Goal: Check status: Check status

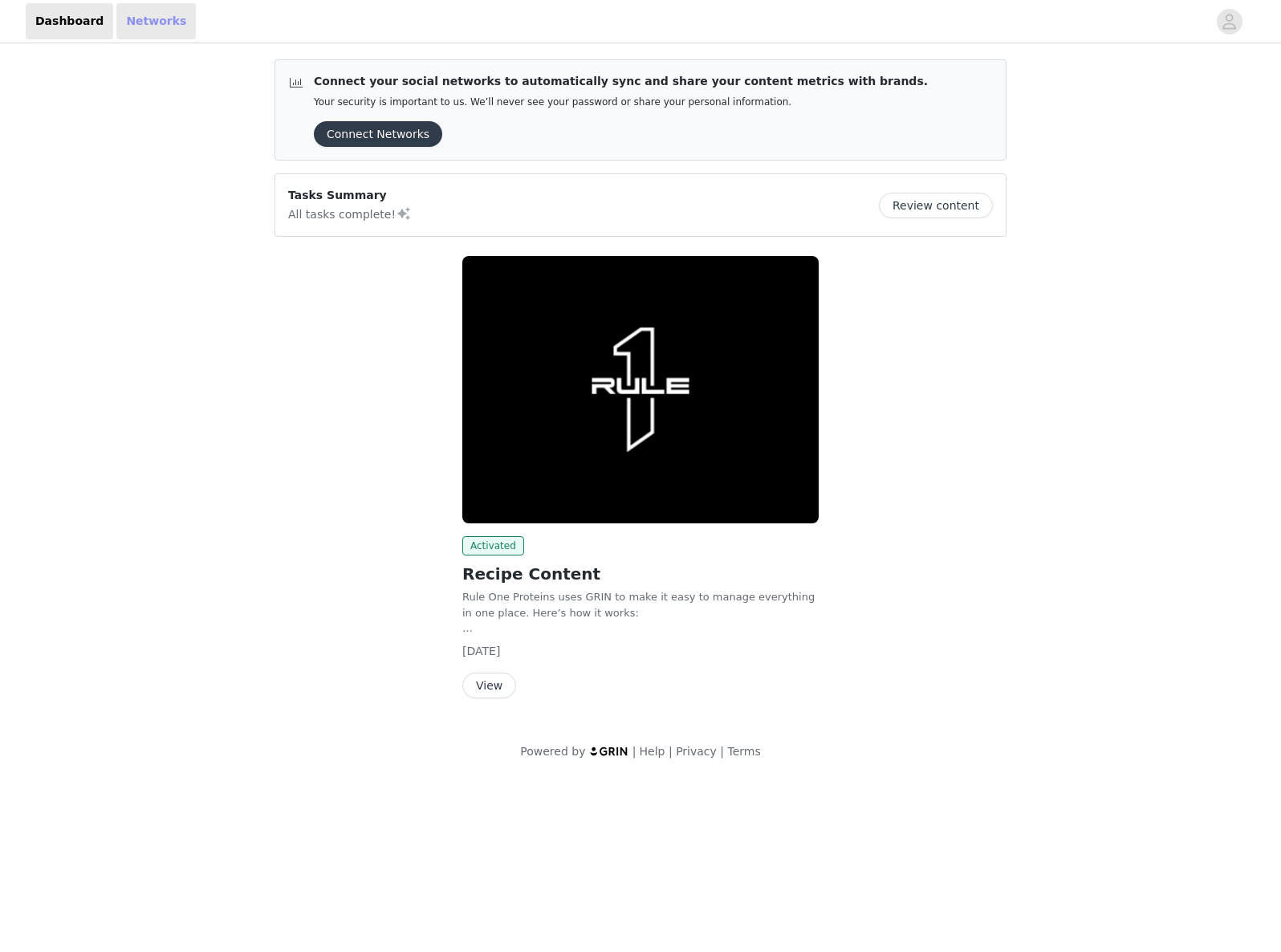
click at [144, 28] on link "Networks" at bounding box center [156, 21] width 79 height 36
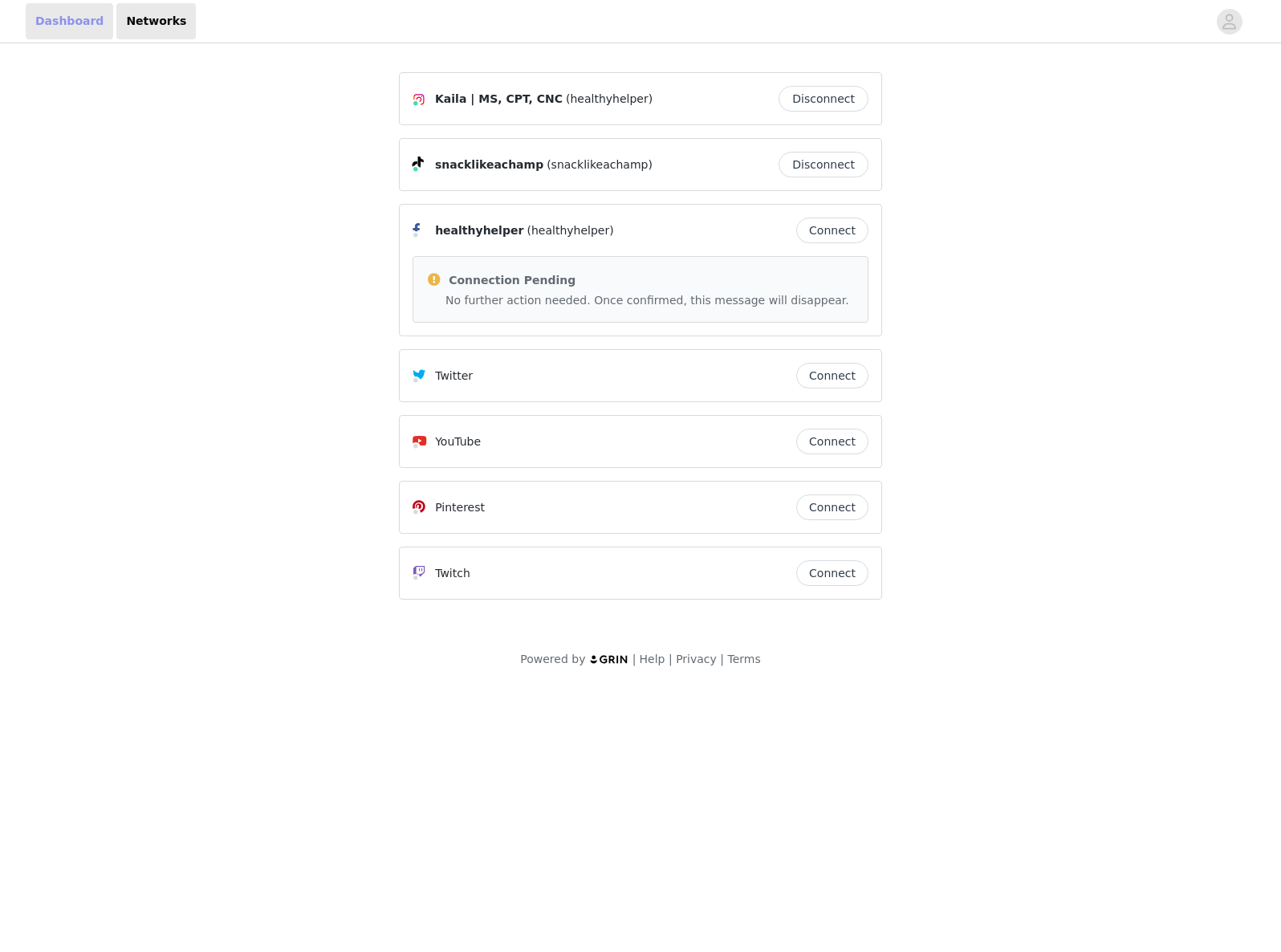
click at [91, 29] on link "Dashboard" at bounding box center [69, 21] width 87 height 36
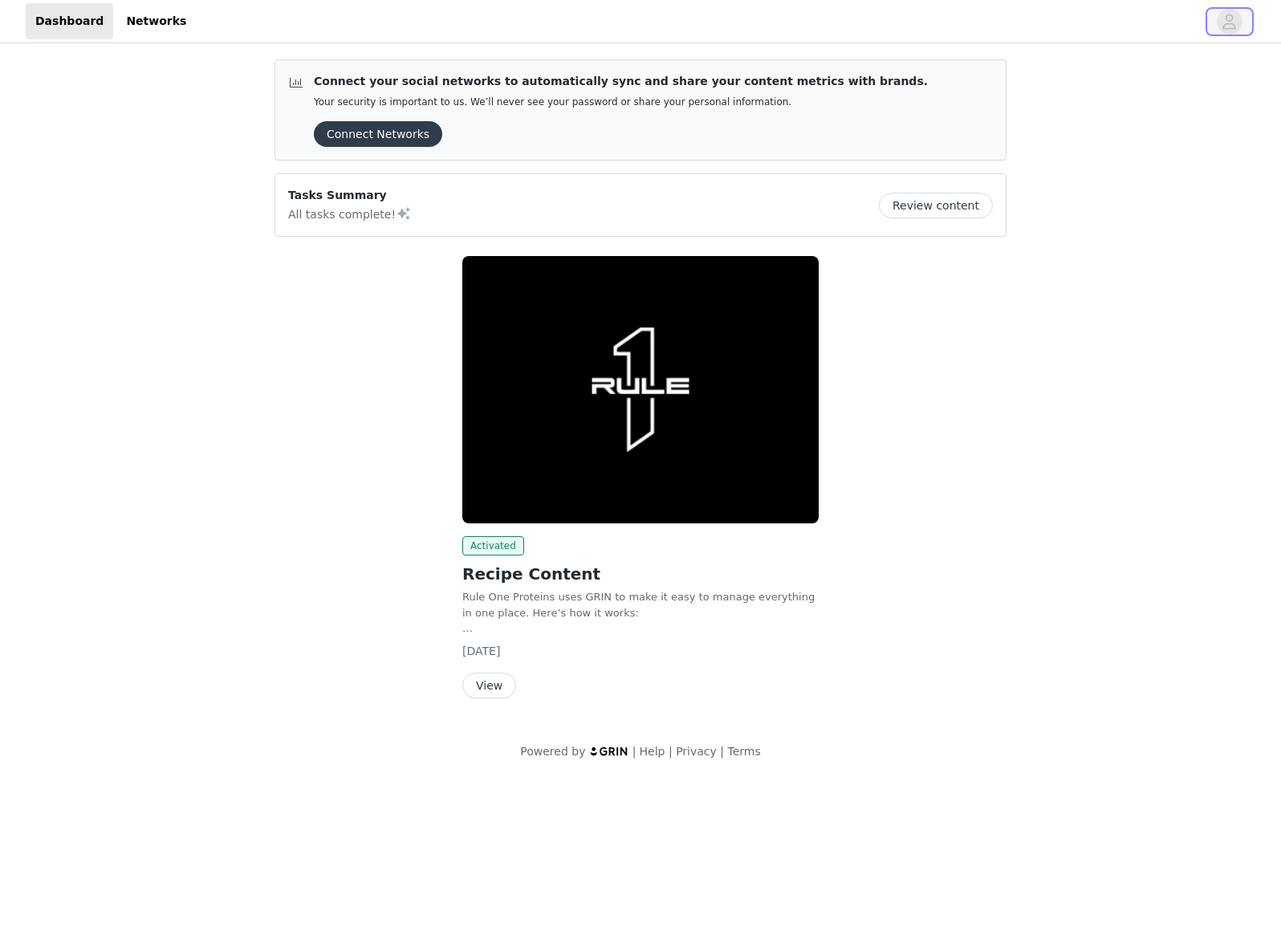
click at [1209, 18] on button "button" at bounding box center [1229, 21] width 45 height 26
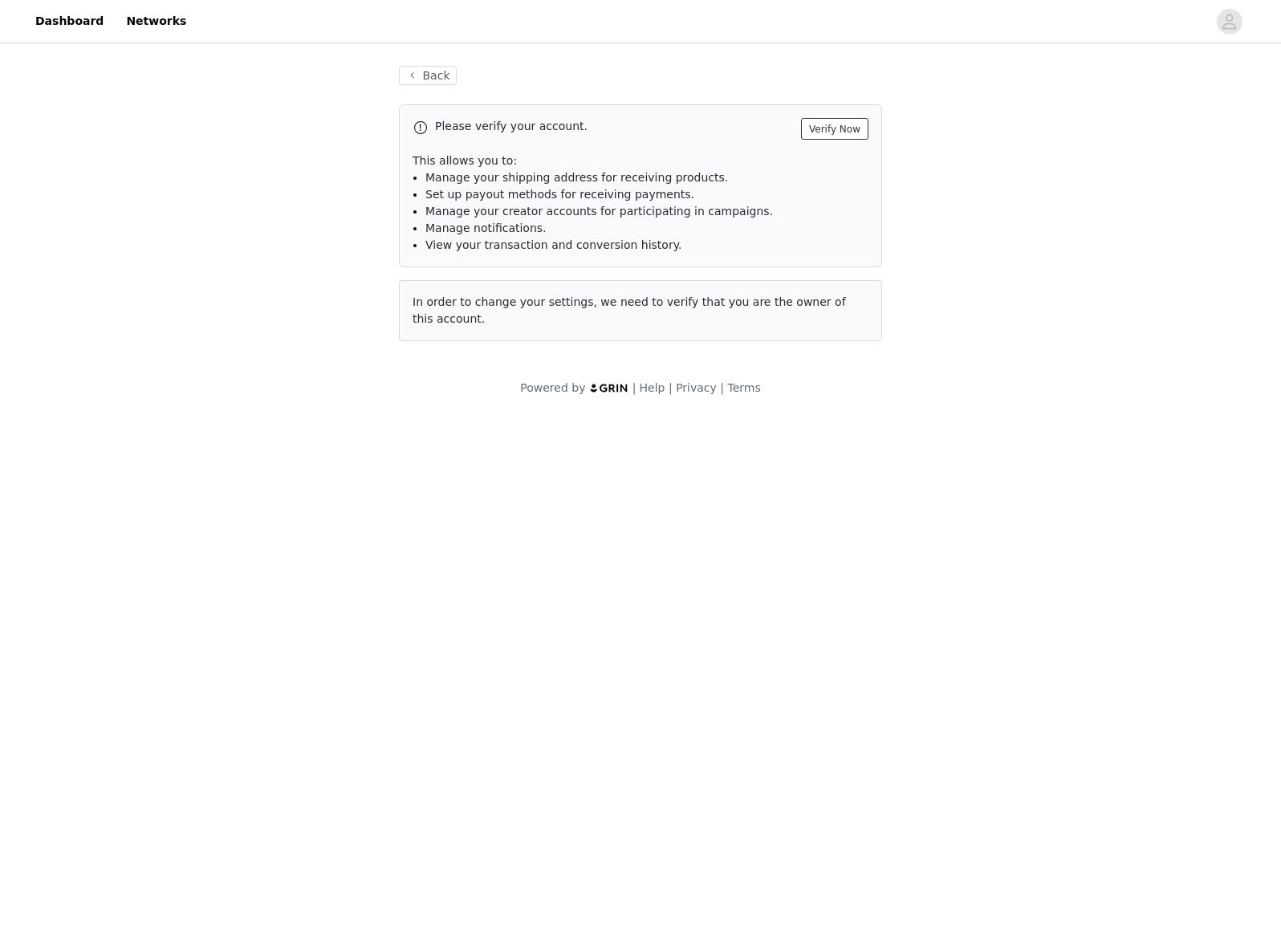
click at [845, 125] on button "Verify Now" at bounding box center [834, 128] width 68 height 22
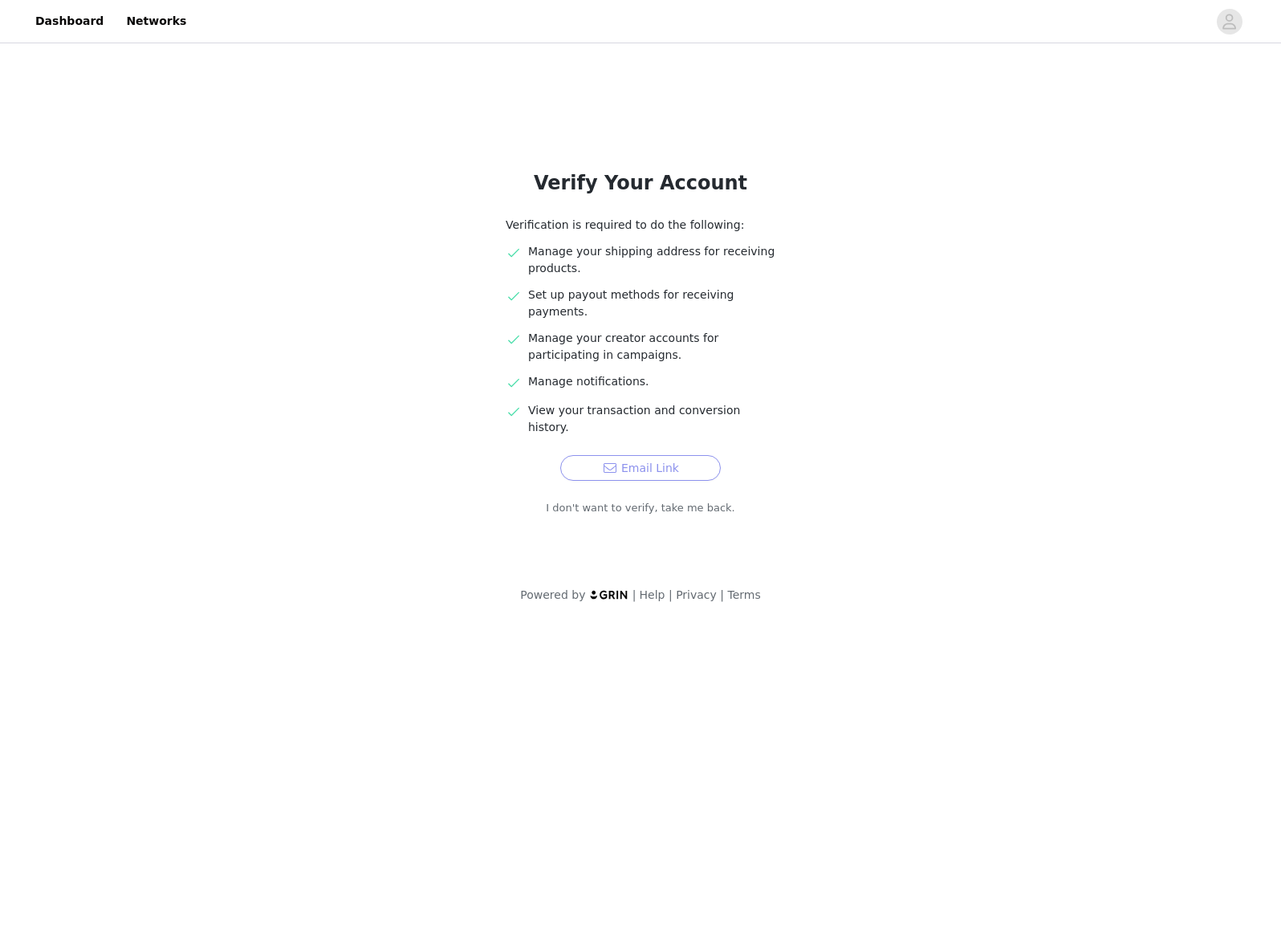
click at [662, 455] on button "Email Link" at bounding box center [640, 467] width 160 height 26
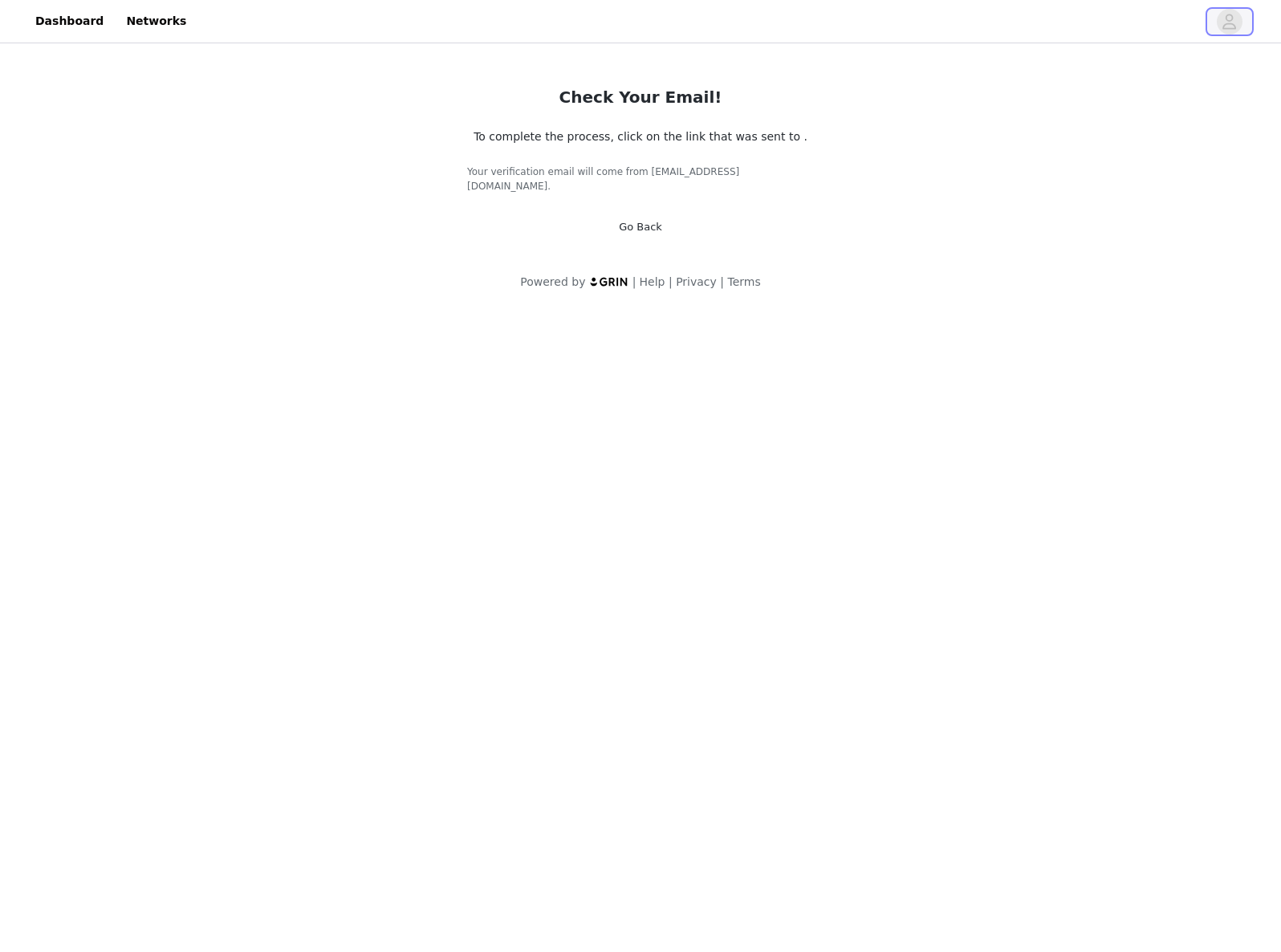
click at [1245, 31] on button "button" at bounding box center [1229, 21] width 45 height 26
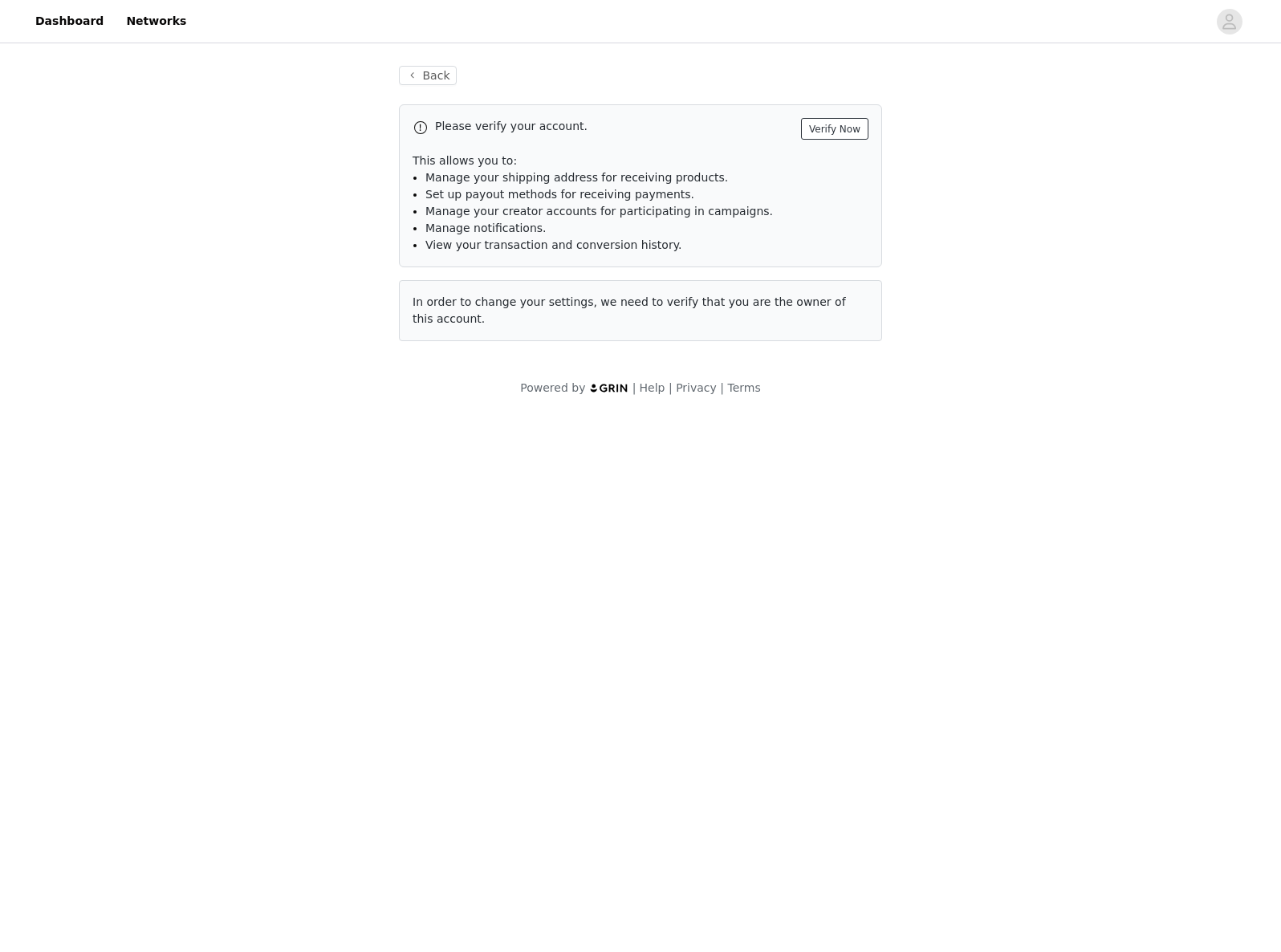
click at [835, 133] on button "Verify Now" at bounding box center [834, 128] width 68 height 22
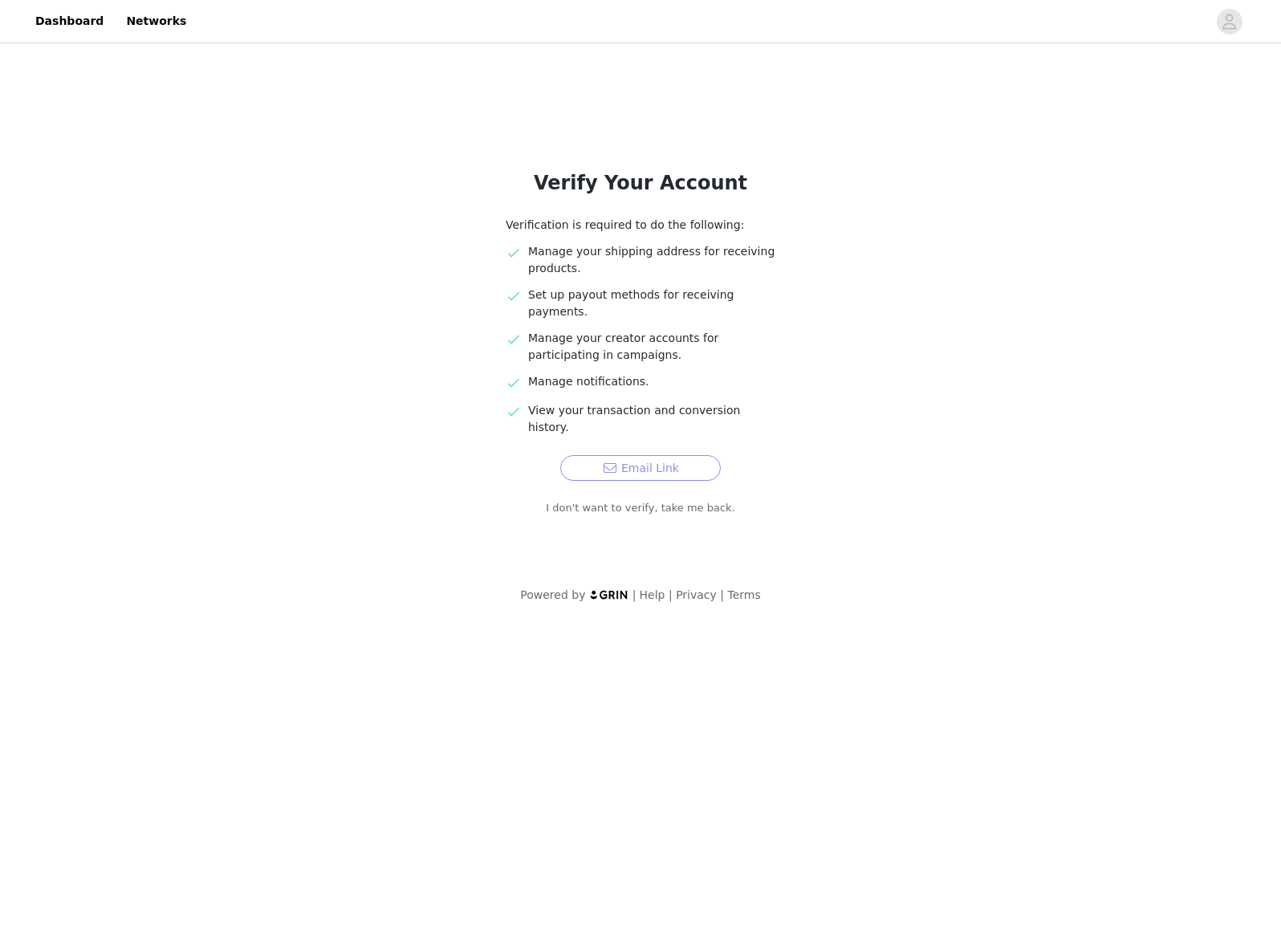
click at [665, 455] on button "Email Link" at bounding box center [640, 467] width 160 height 26
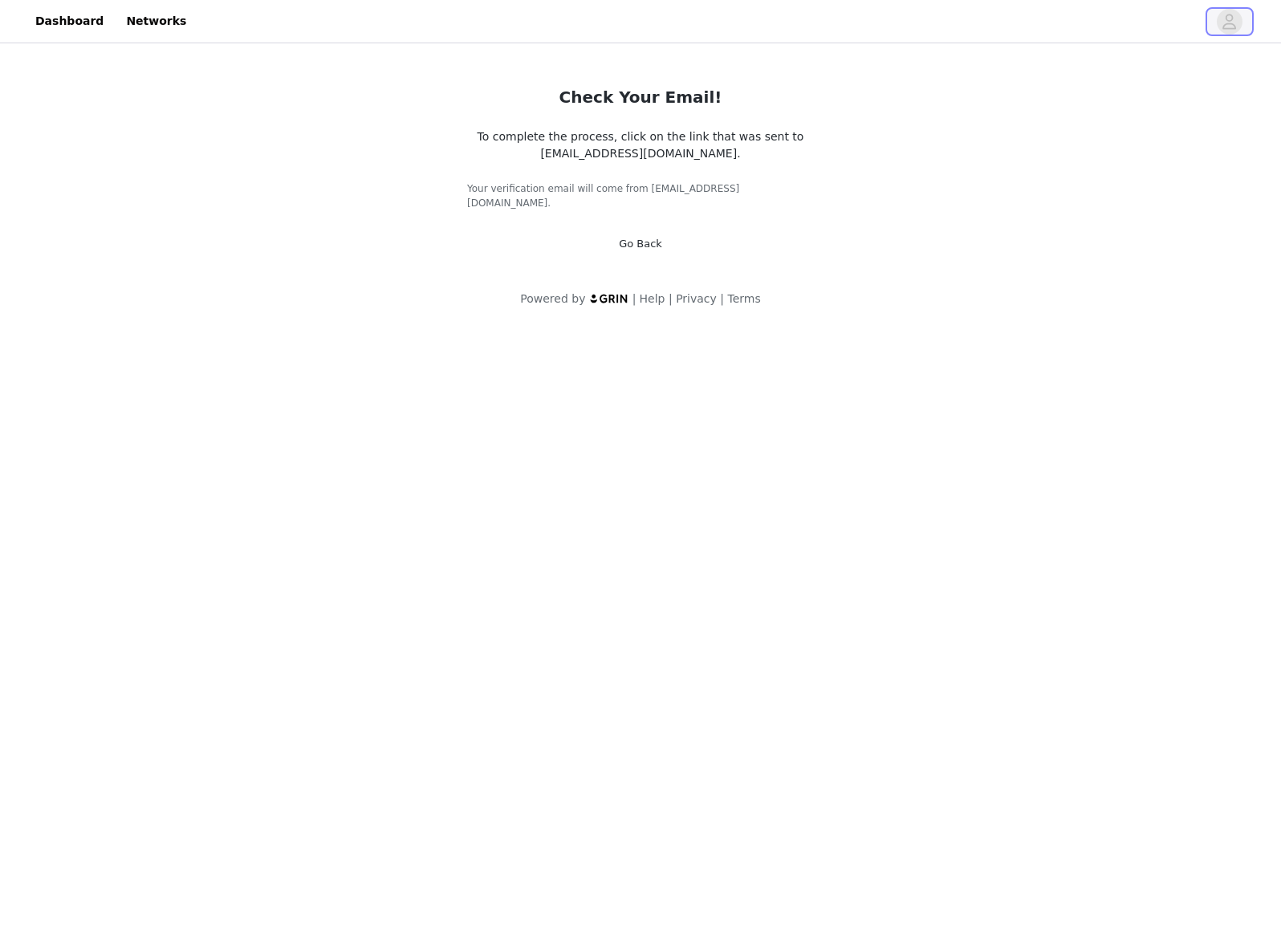
click at [1240, 17] on span "button" at bounding box center [1229, 21] width 26 height 26
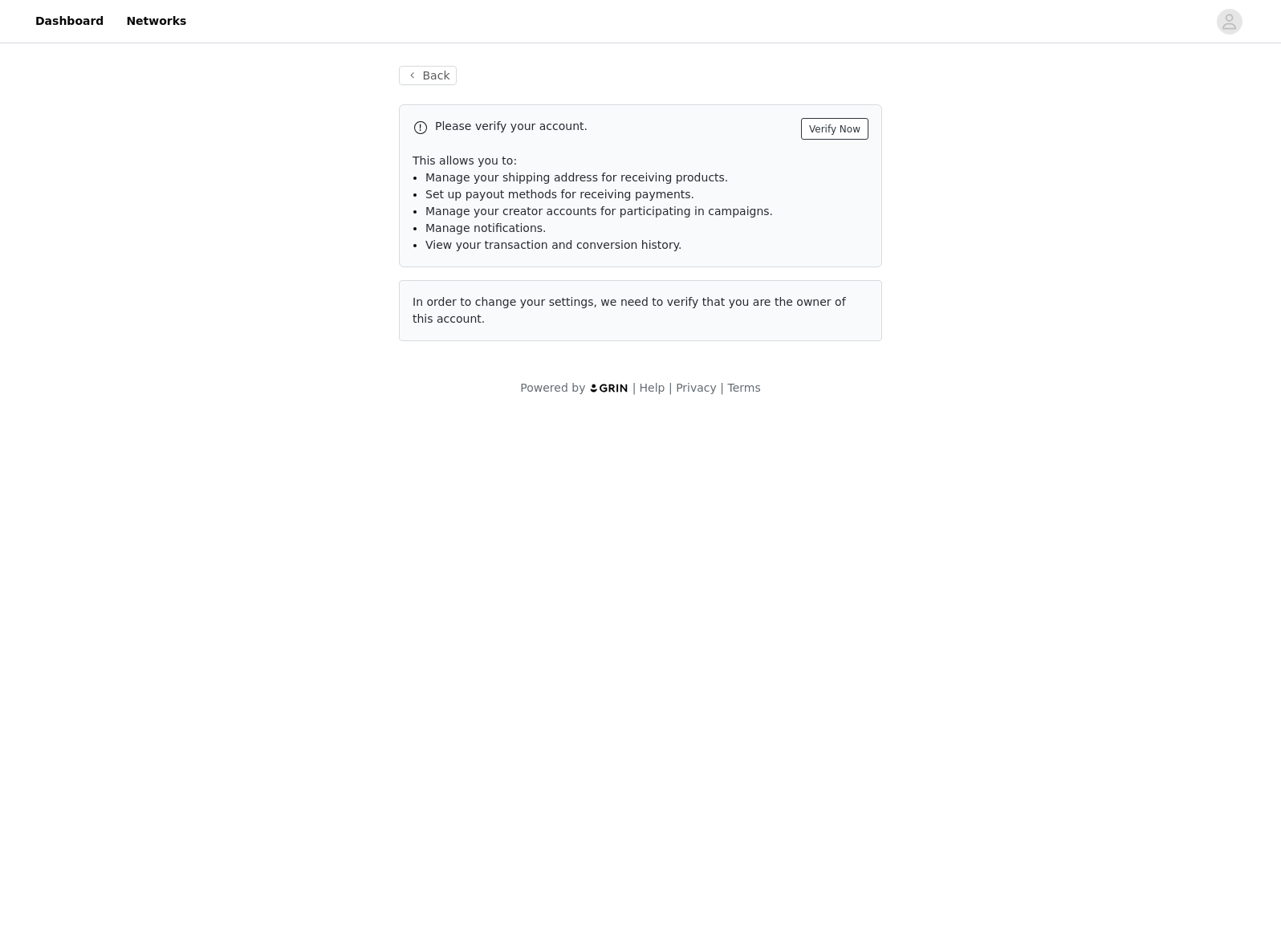
click at [821, 129] on button "Verify Now" at bounding box center [834, 128] width 68 height 22
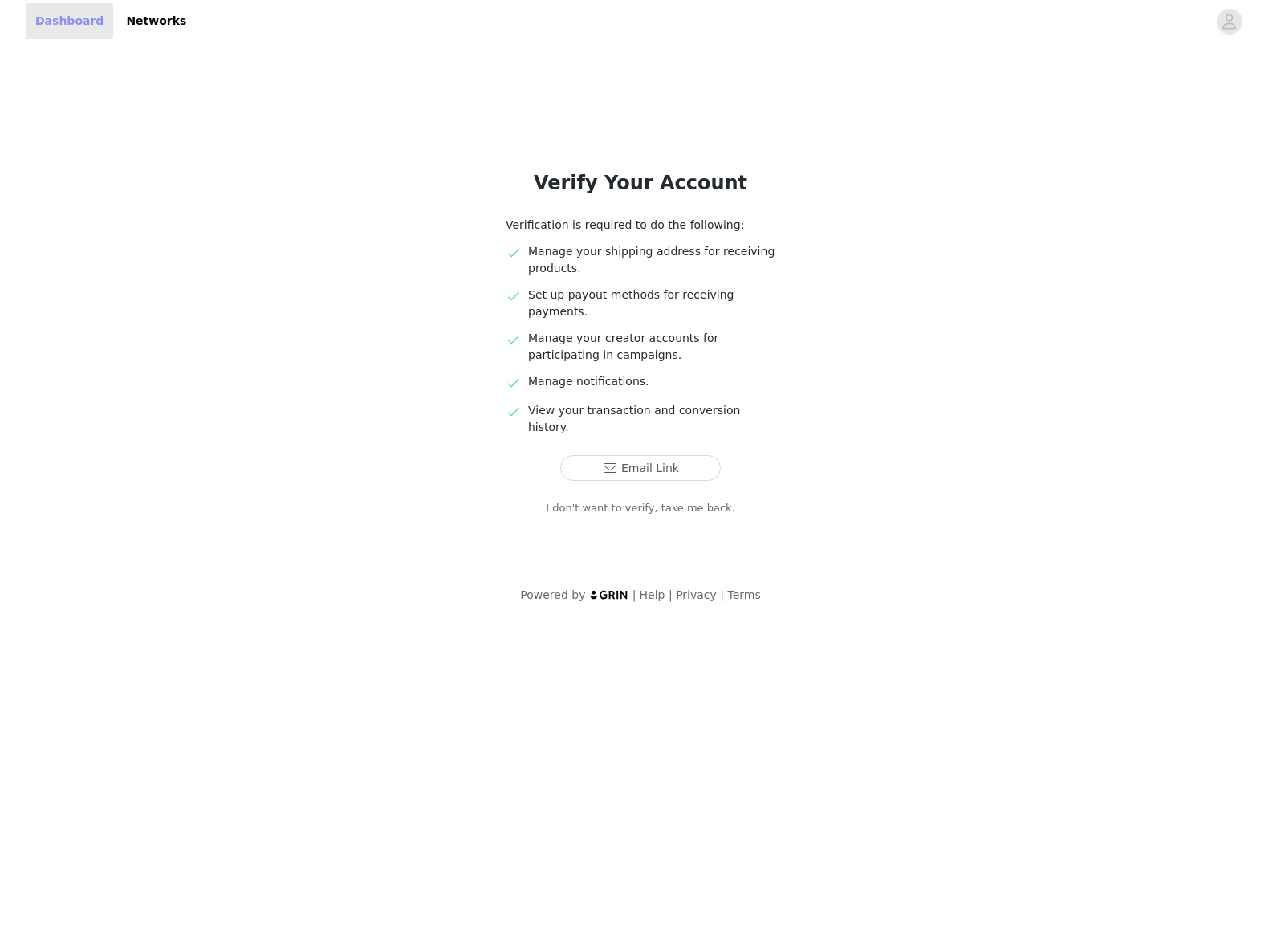
click at [69, 23] on link "Dashboard" at bounding box center [69, 21] width 87 height 36
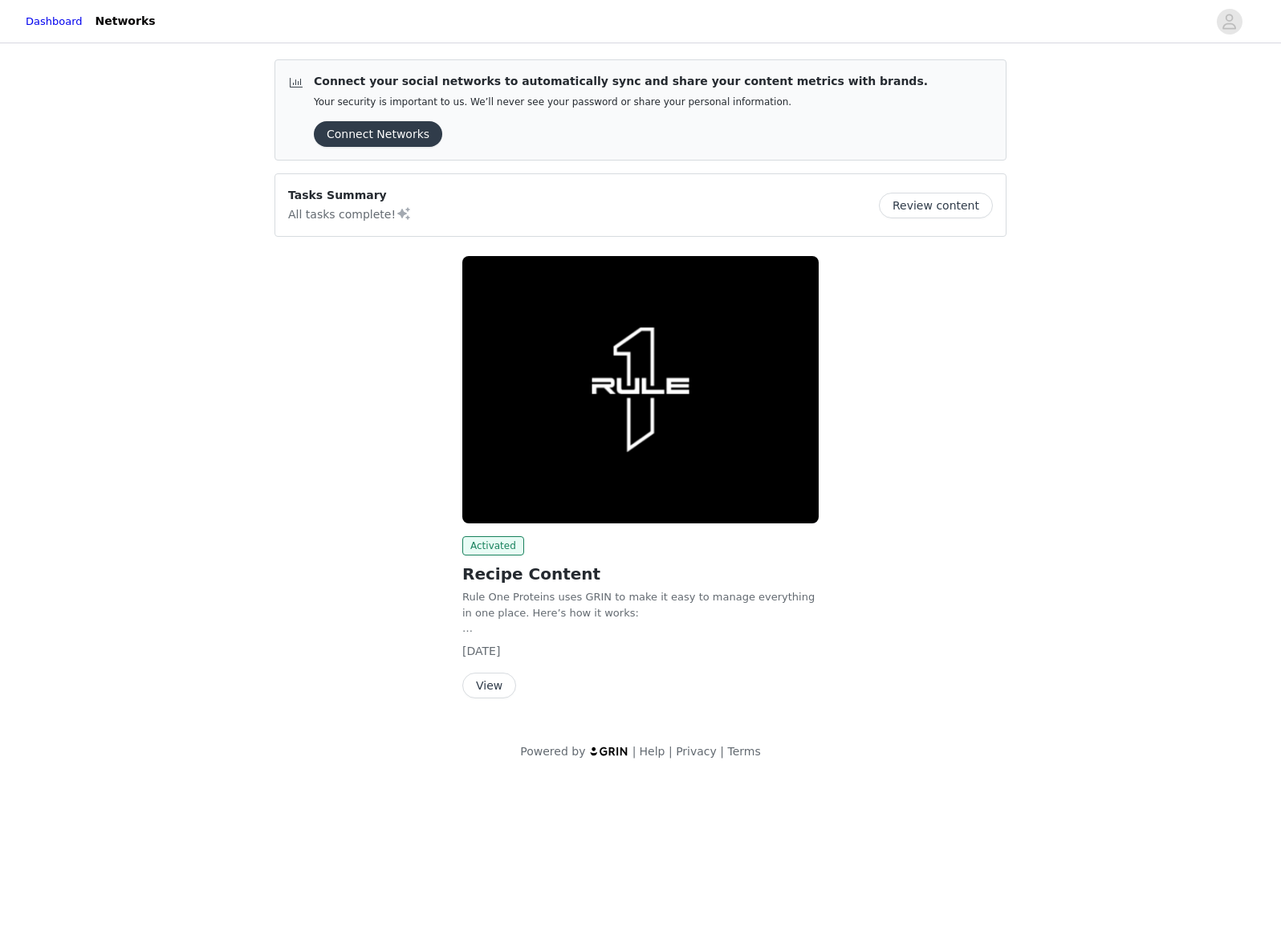
click at [514, 692] on div "View" at bounding box center [640, 685] width 356 height 26
click at [506, 689] on button "View" at bounding box center [488, 685] width 54 height 26
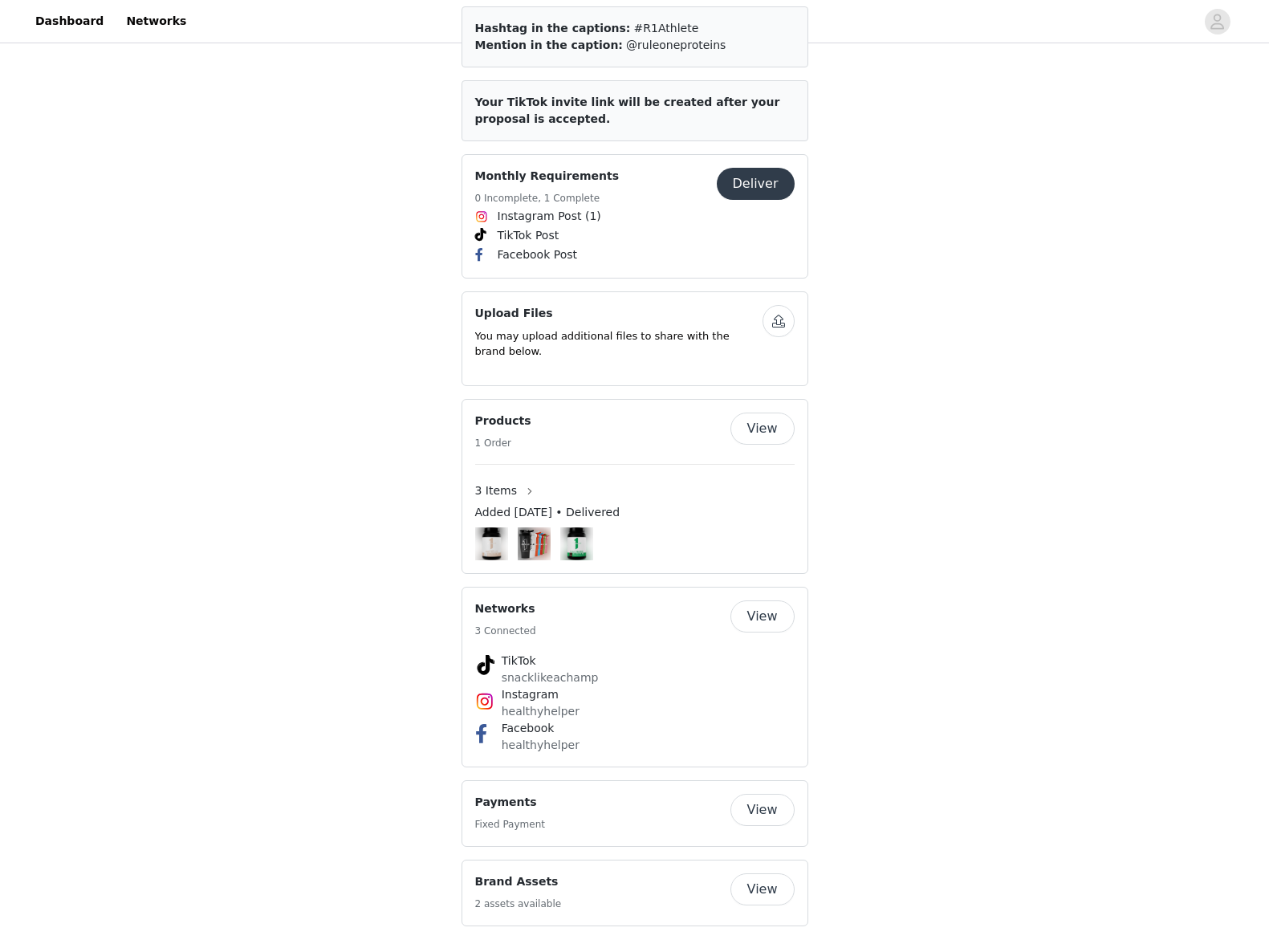
scroll to position [801, 0]
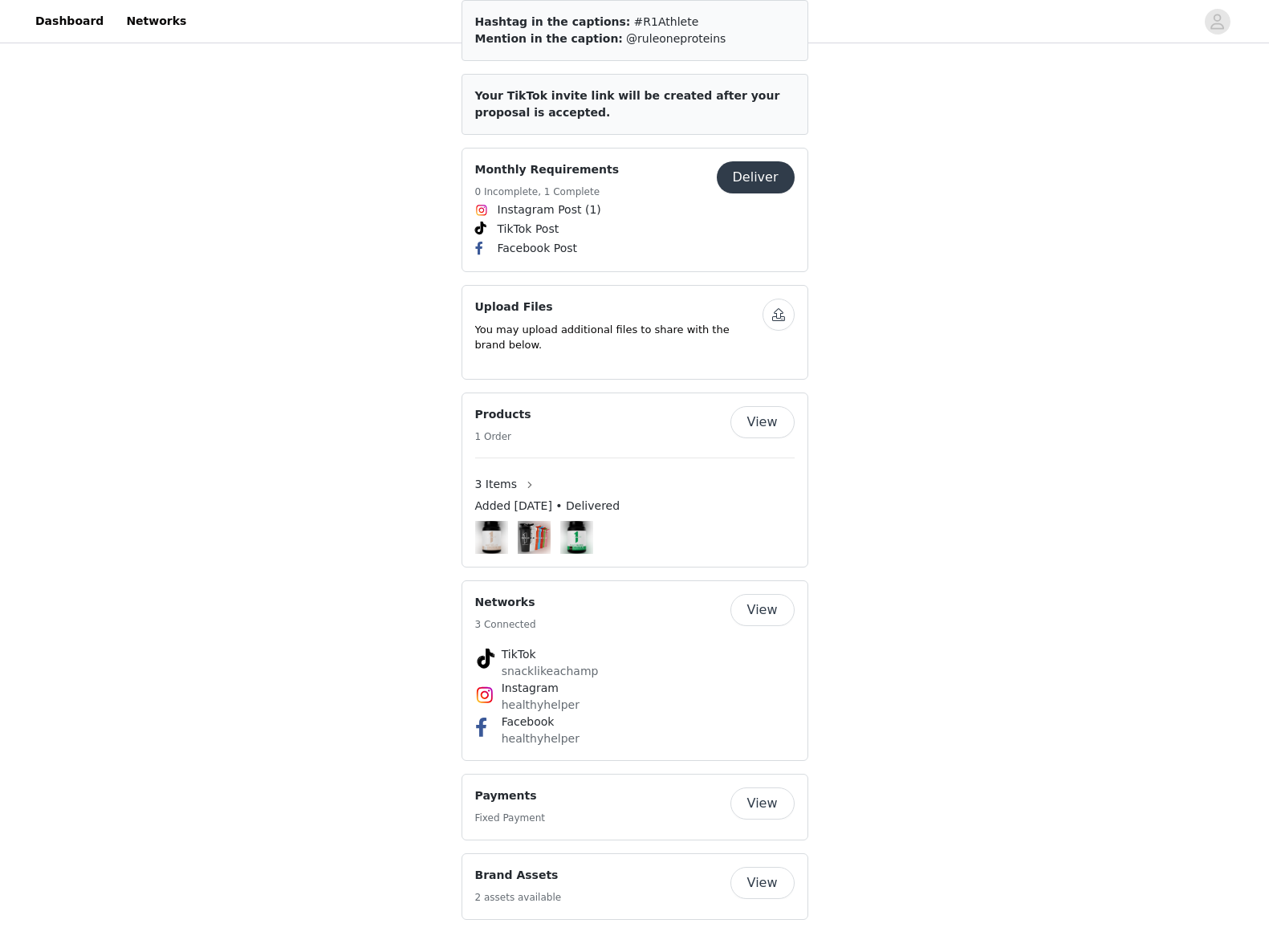
click at [774, 806] on button "View" at bounding box center [762, 803] width 64 height 32
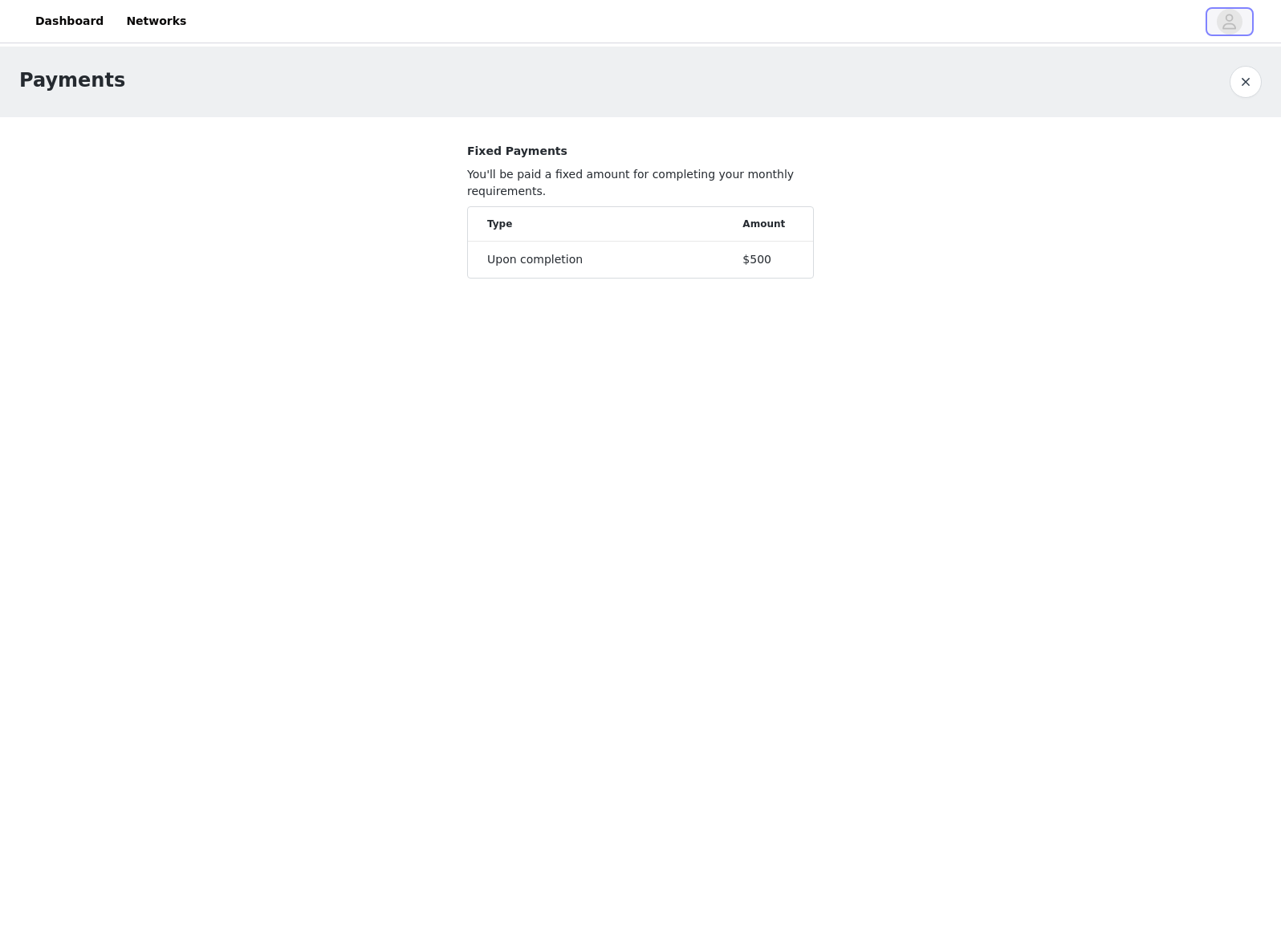
click at [1228, 26] on icon "avatar" at bounding box center [1228, 21] width 15 height 26
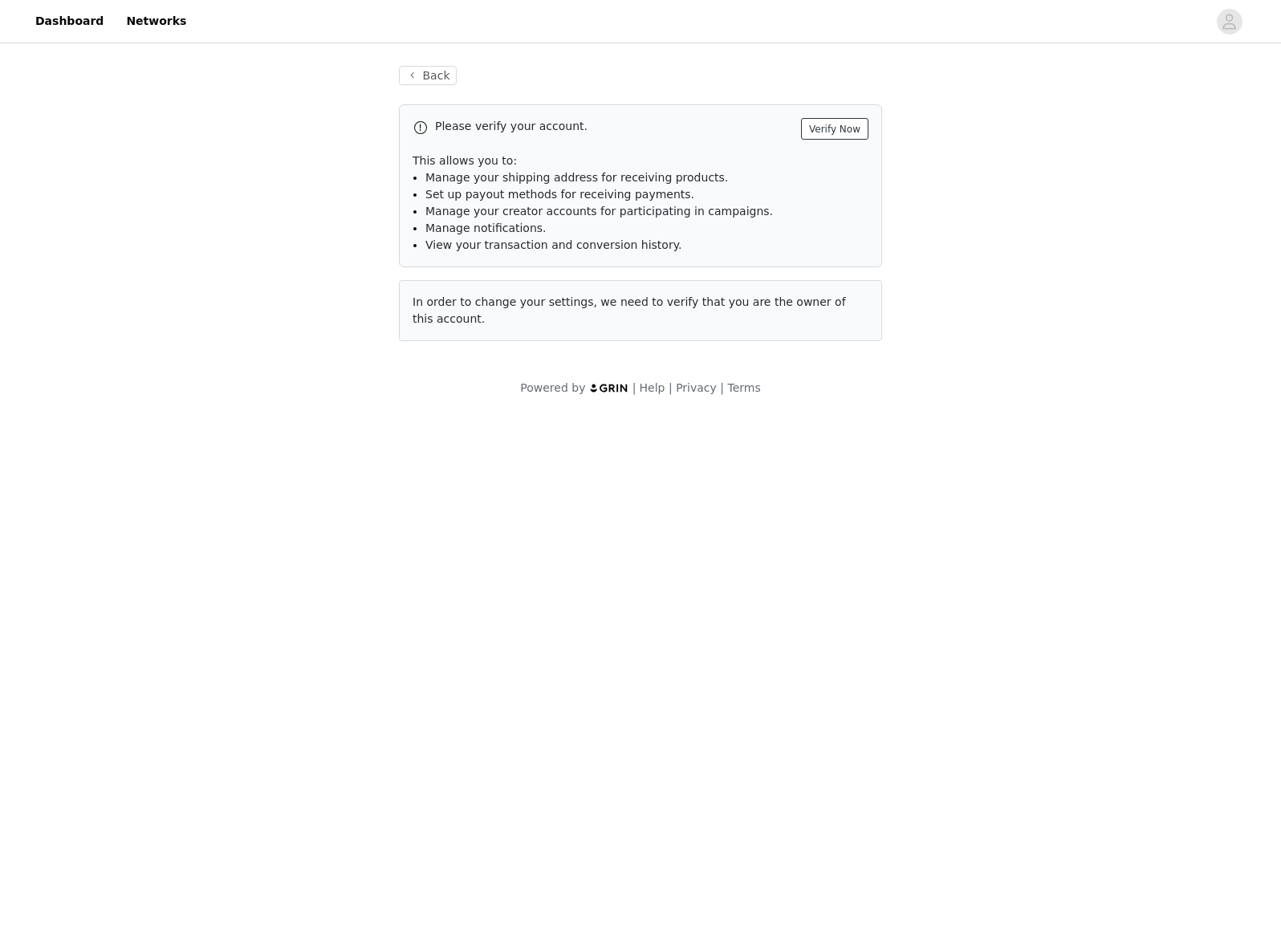
click at [851, 133] on button "Verify Now" at bounding box center [834, 128] width 68 height 22
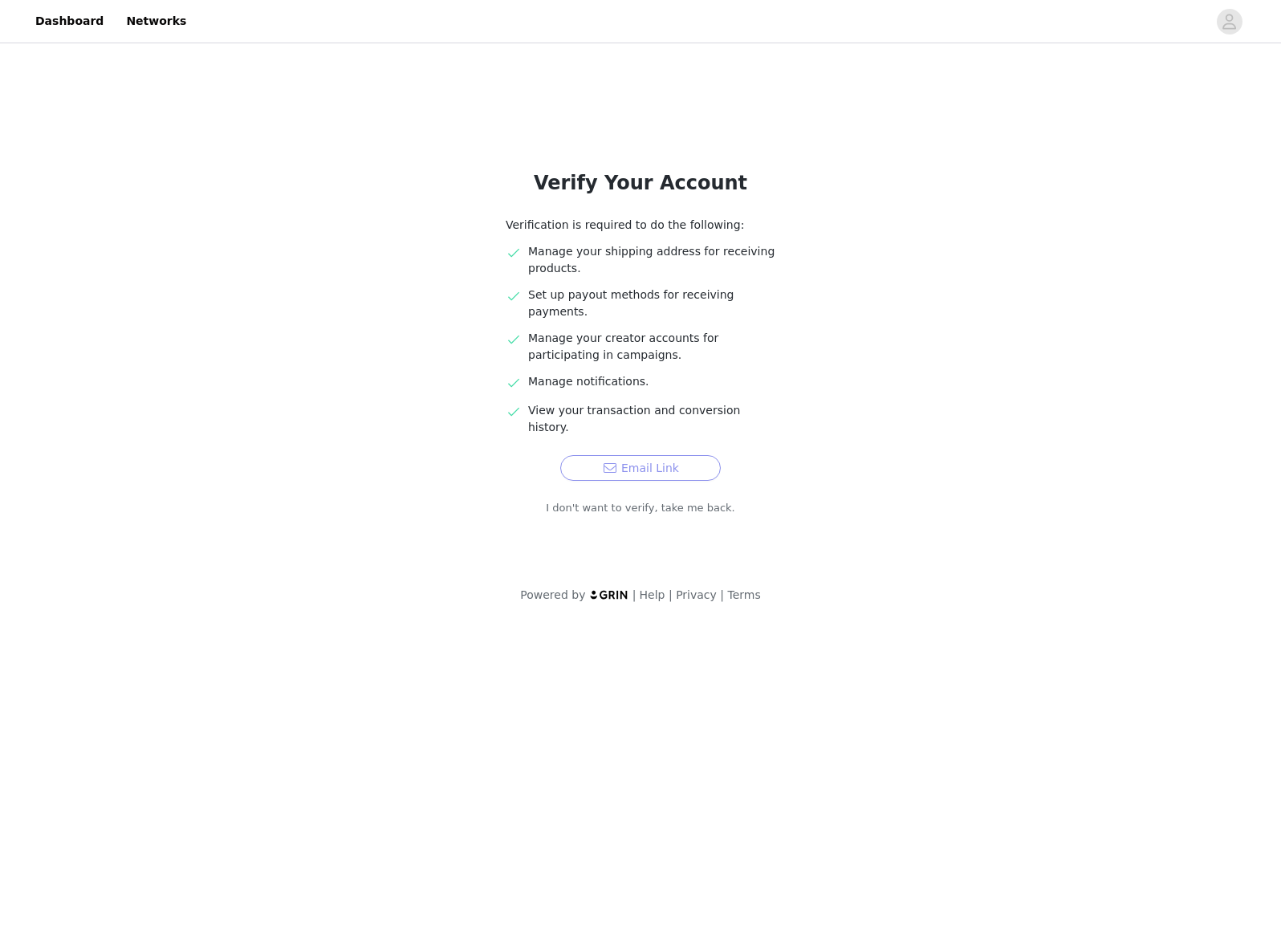
click at [669, 455] on button "Email Link" at bounding box center [640, 467] width 160 height 26
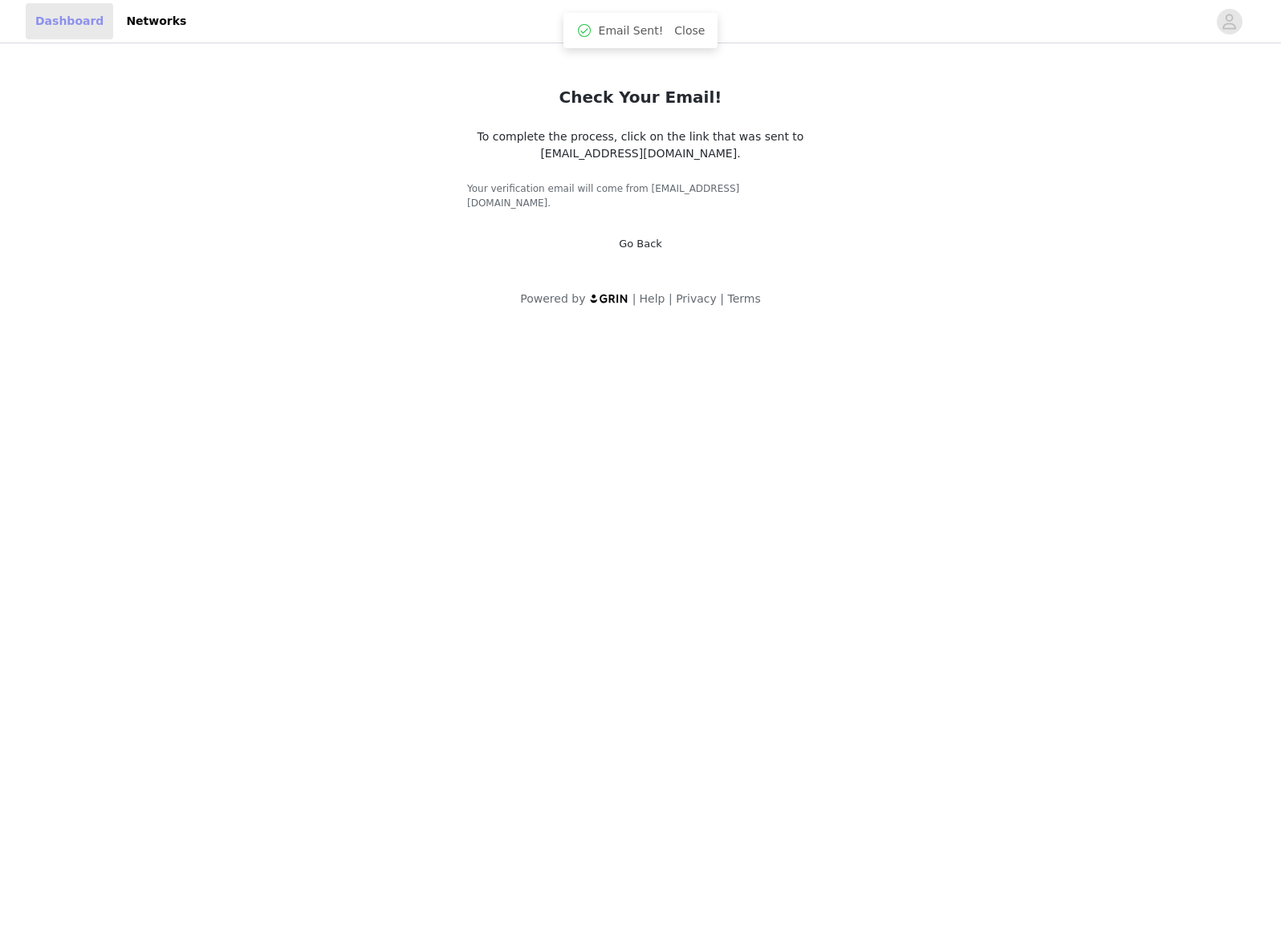
click at [65, 26] on link "Dashboard" at bounding box center [69, 21] width 87 height 36
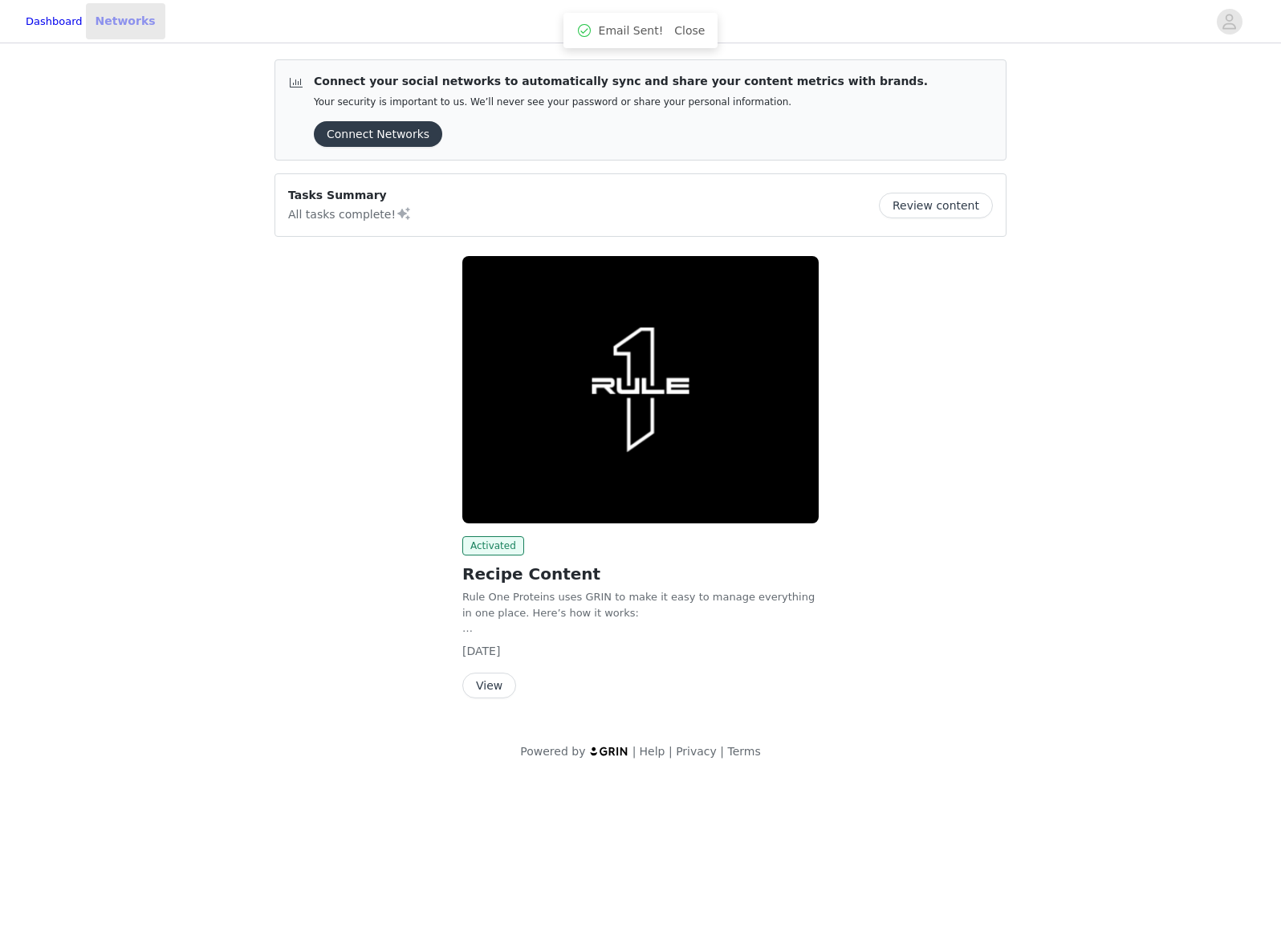
click at [153, 16] on link "Networks" at bounding box center [126, 21] width 79 height 36
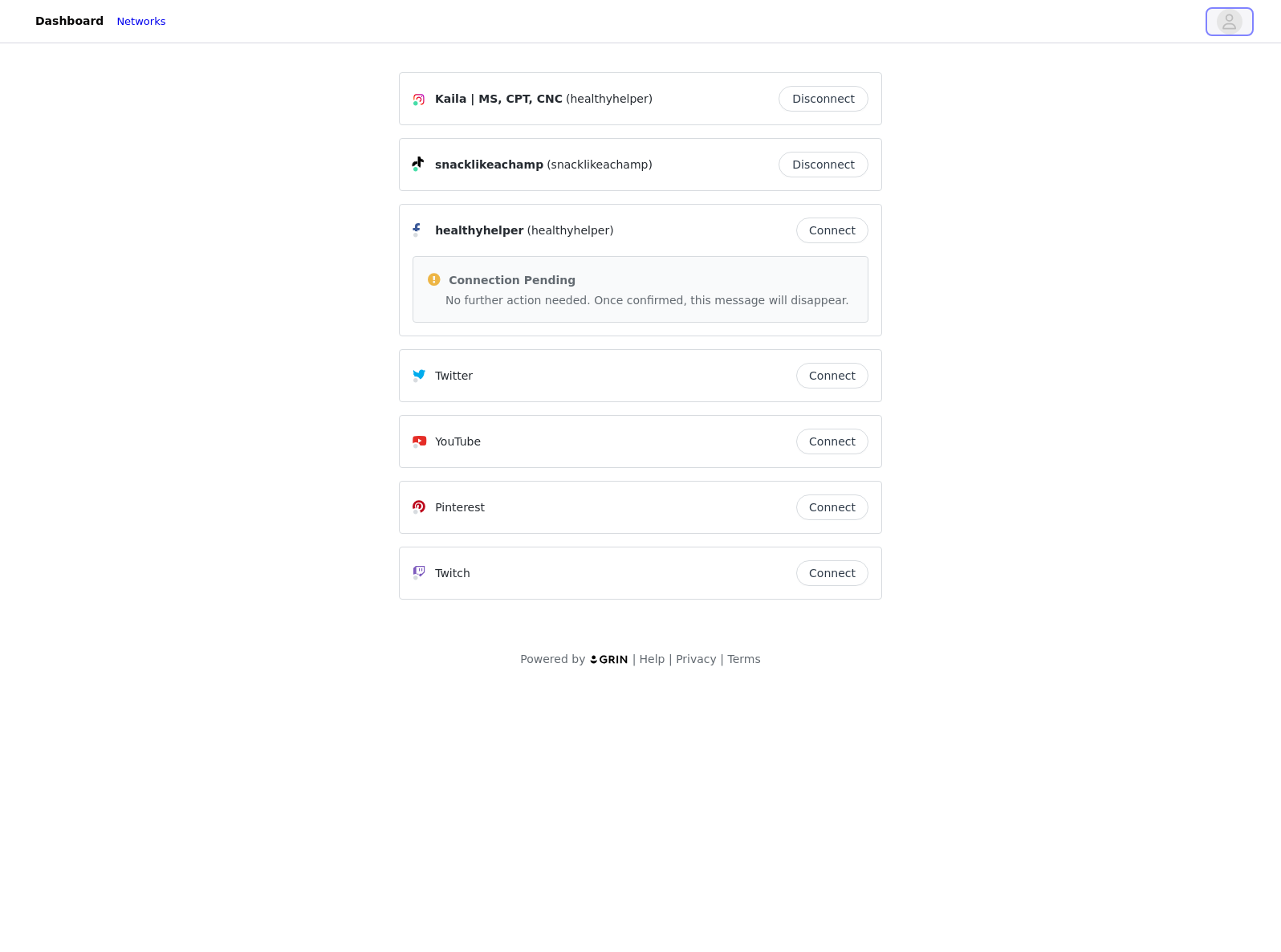
click at [1224, 14] on icon "avatar" at bounding box center [1228, 21] width 15 height 26
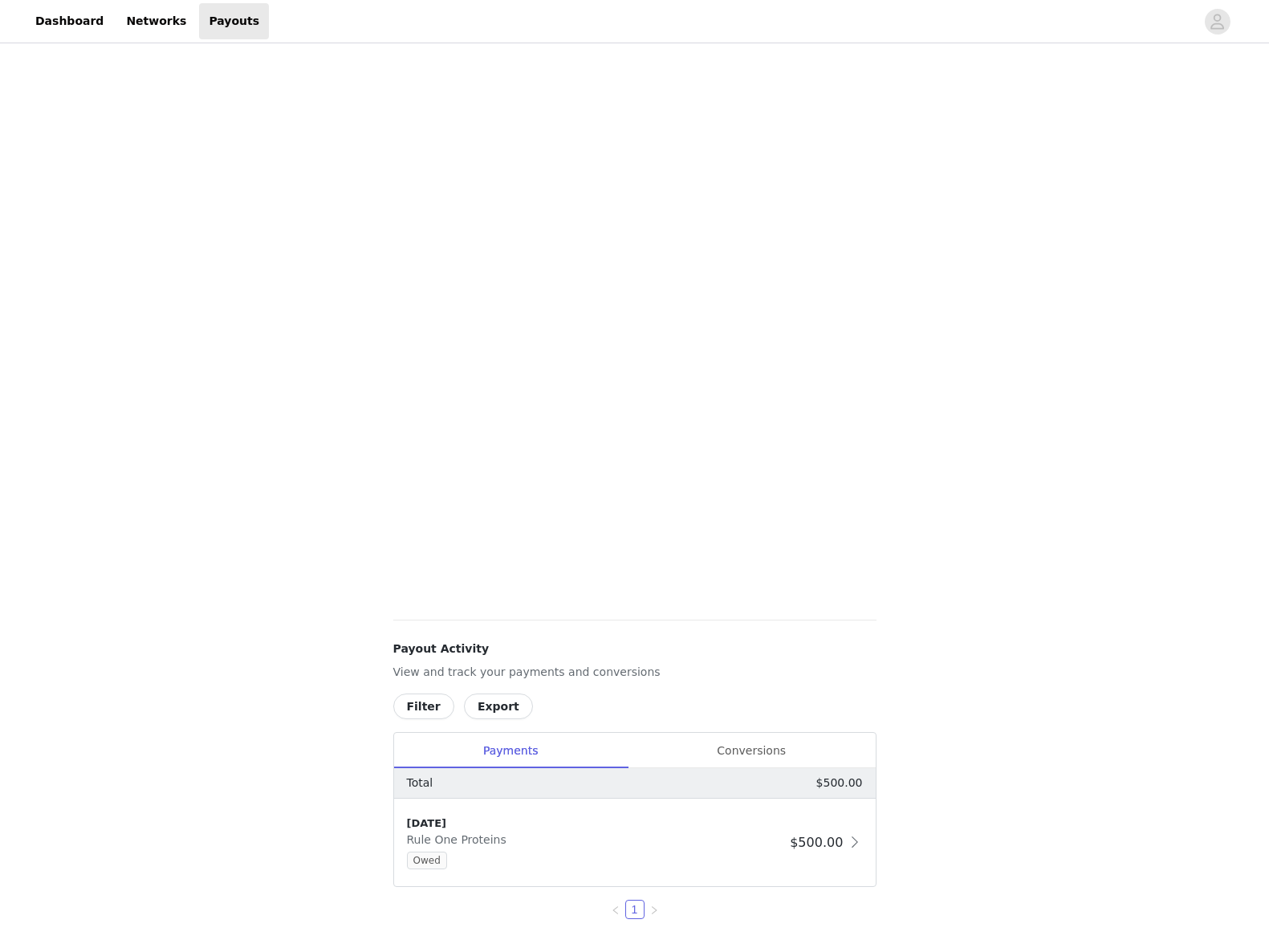
scroll to position [228, 0]
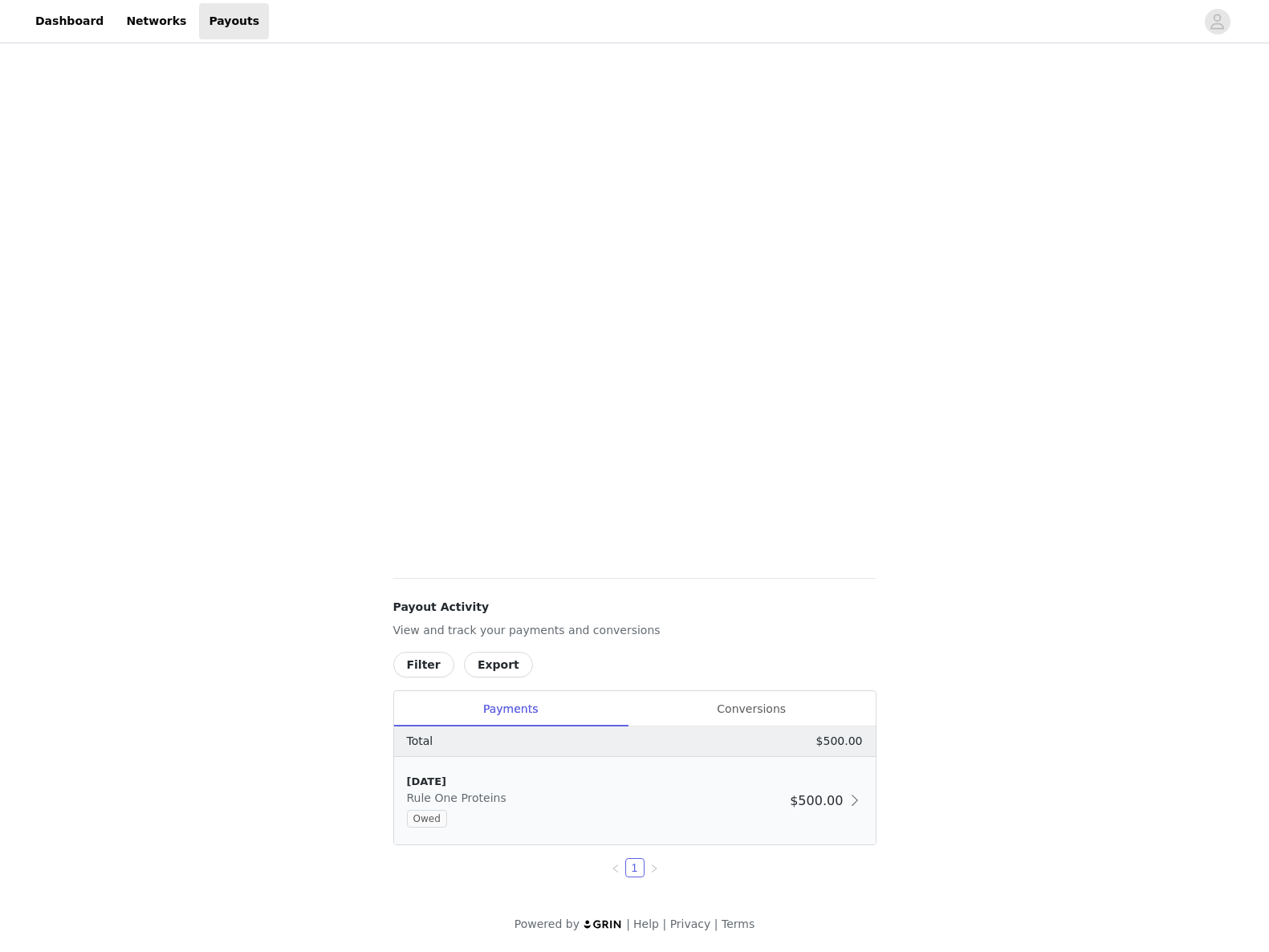
click at [863, 801] on div "10/1/25 Rule One Proteins Owed $500.00" at bounding box center [634, 800] width 481 height 87
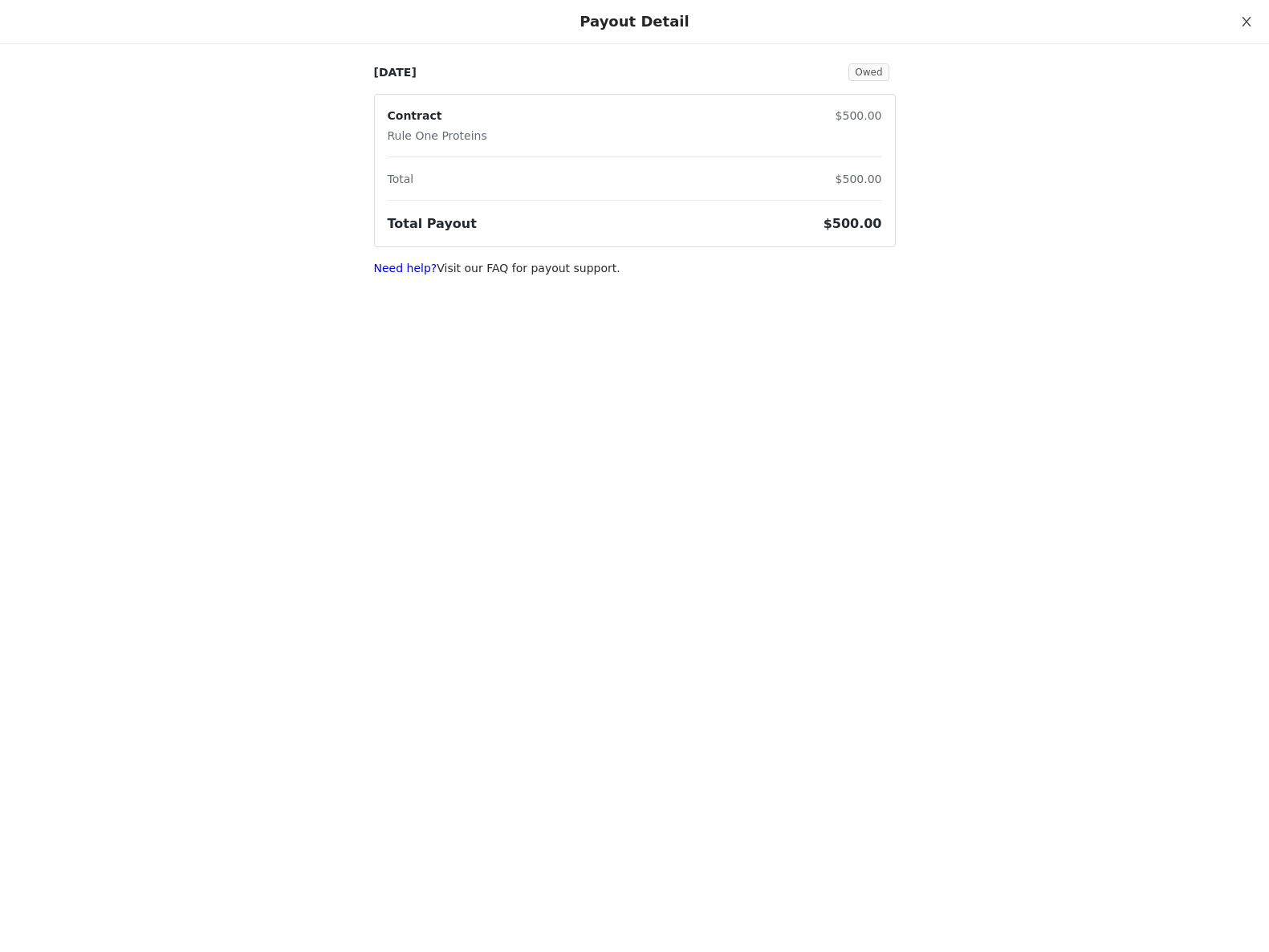
click at [1239, 23] on button "Close" at bounding box center [1246, 22] width 45 height 45
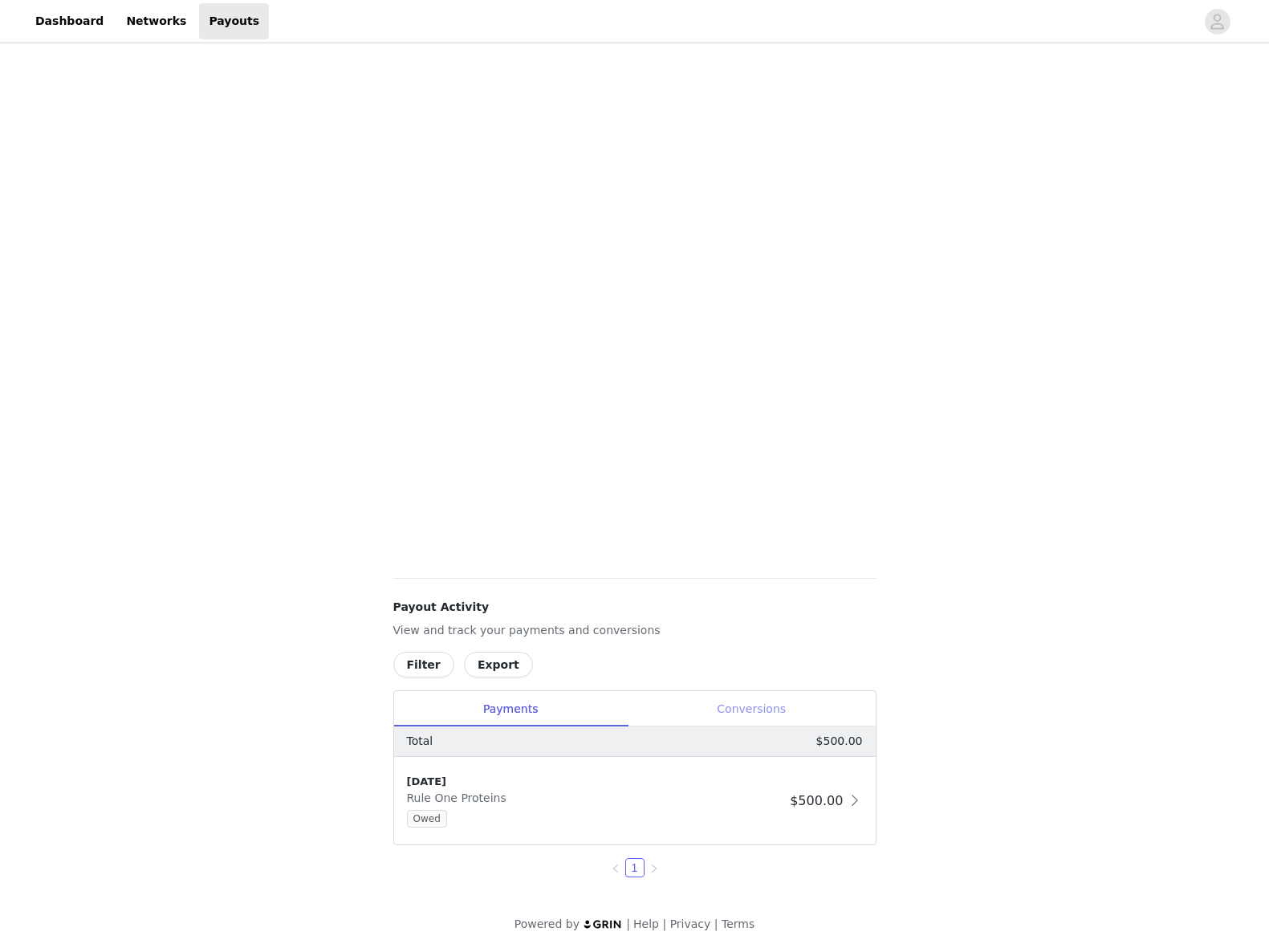
click at [828, 709] on div "Conversions" at bounding box center [752, 708] width 248 height 36
click at [498, 710] on div "Payments" at bounding box center [510, 708] width 233 height 36
click at [482, 658] on button "Export" at bounding box center [498, 664] width 69 height 26
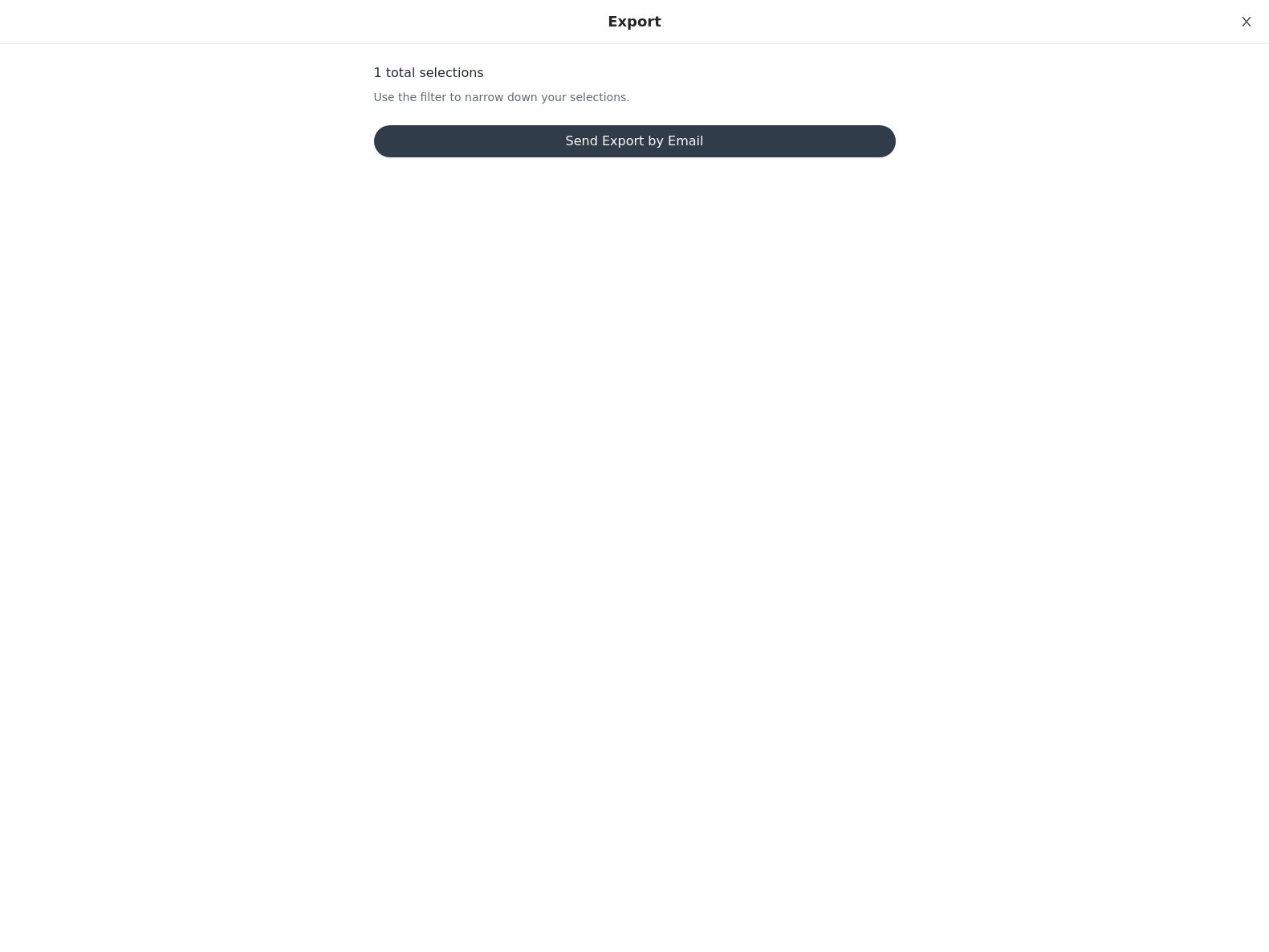
click at [1249, 14] on button "Close" at bounding box center [1246, 22] width 45 height 45
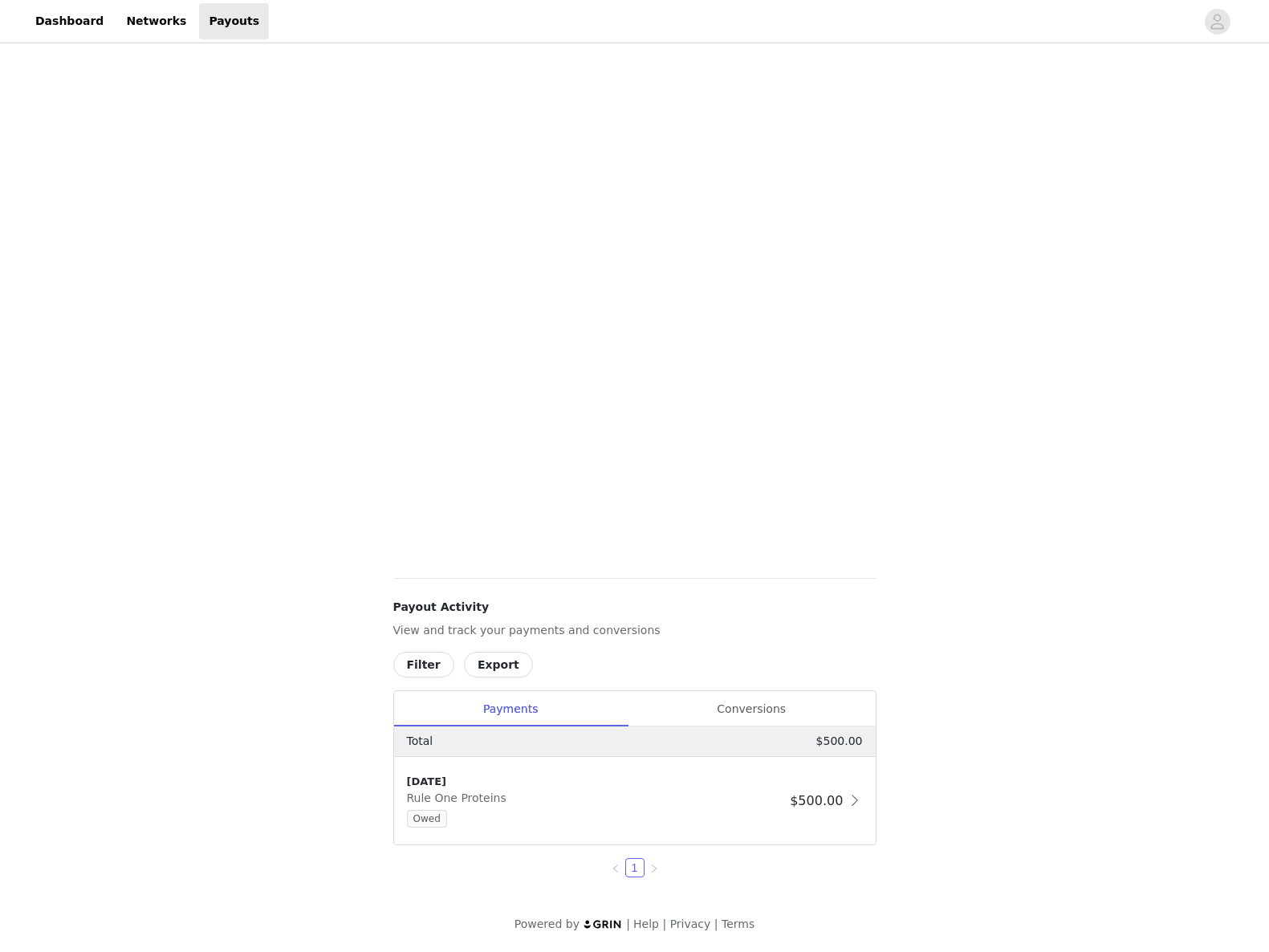
click at [988, 518] on div "Payouts View your payment related transactions. Payout Activity View and track …" at bounding box center [634, 385] width 1269 height 1132
click at [760, 715] on div "Conversions" at bounding box center [752, 708] width 248 height 36
click at [471, 714] on div "Payments" at bounding box center [510, 708] width 233 height 36
click at [496, 814] on div "Owed" at bounding box center [596, 818] width 378 height 18
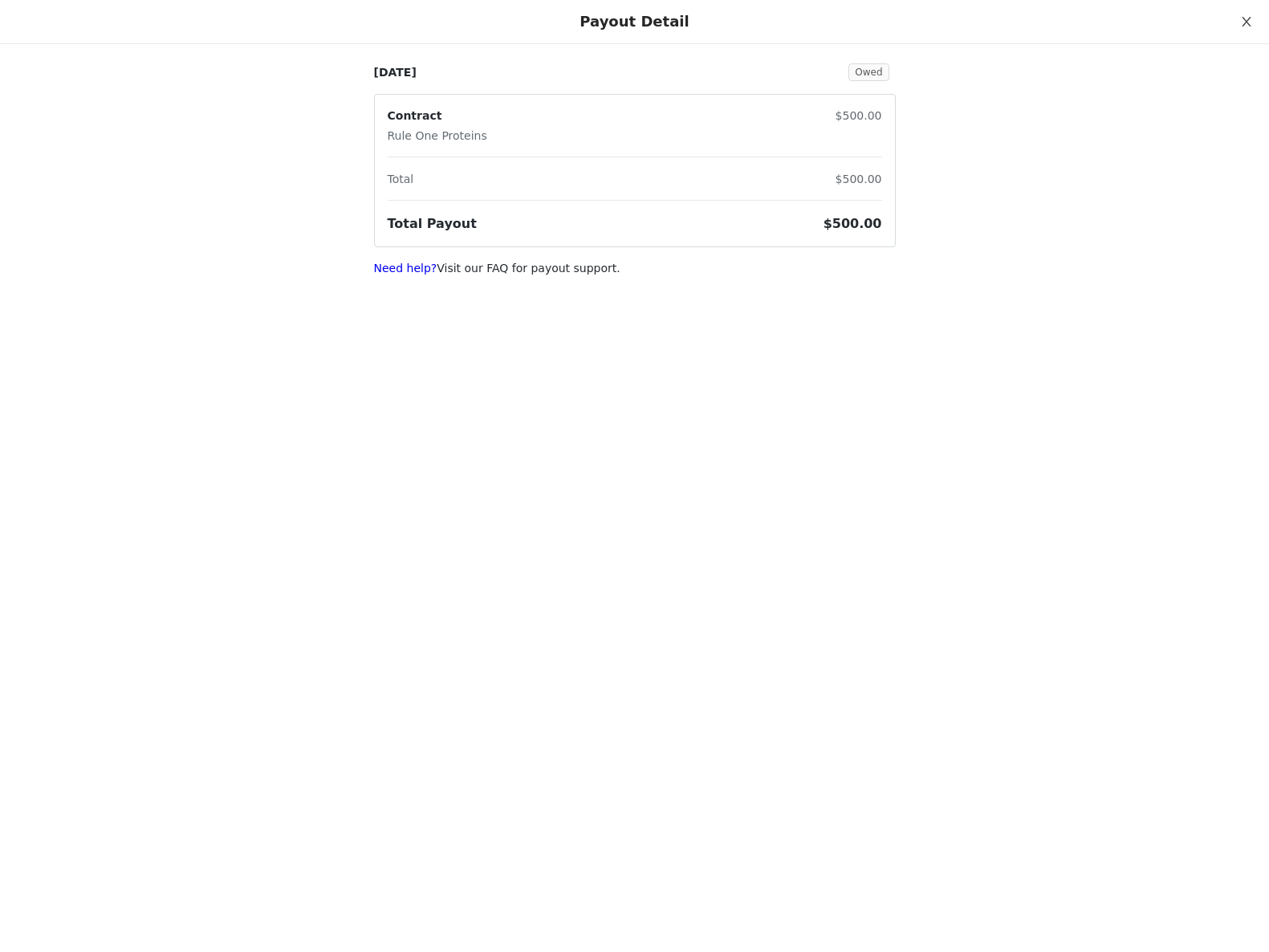
click at [1240, 18] on icon "icon: close" at bounding box center [1246, 21] width 13 height 13
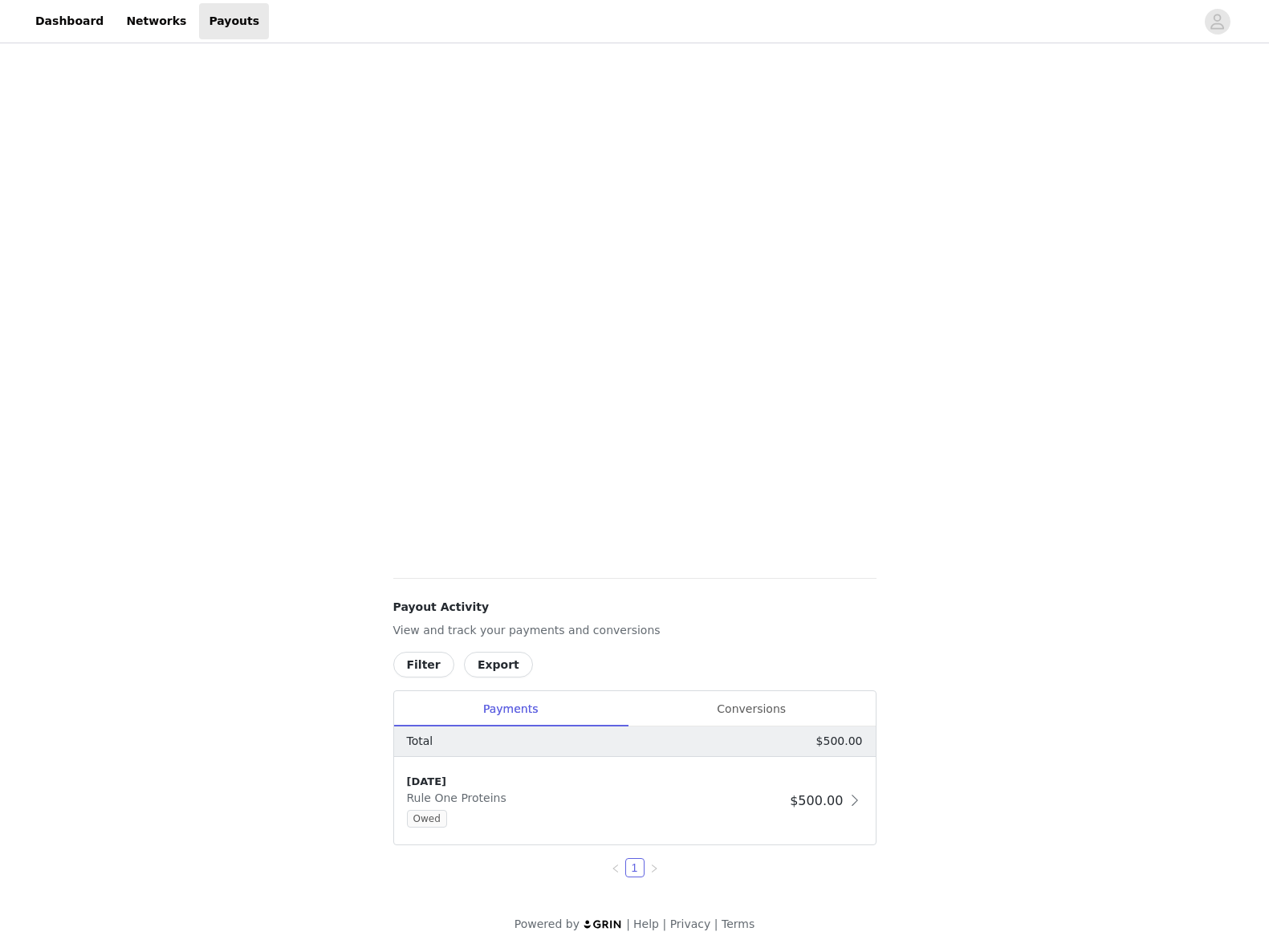
scroll to position [0, 0]
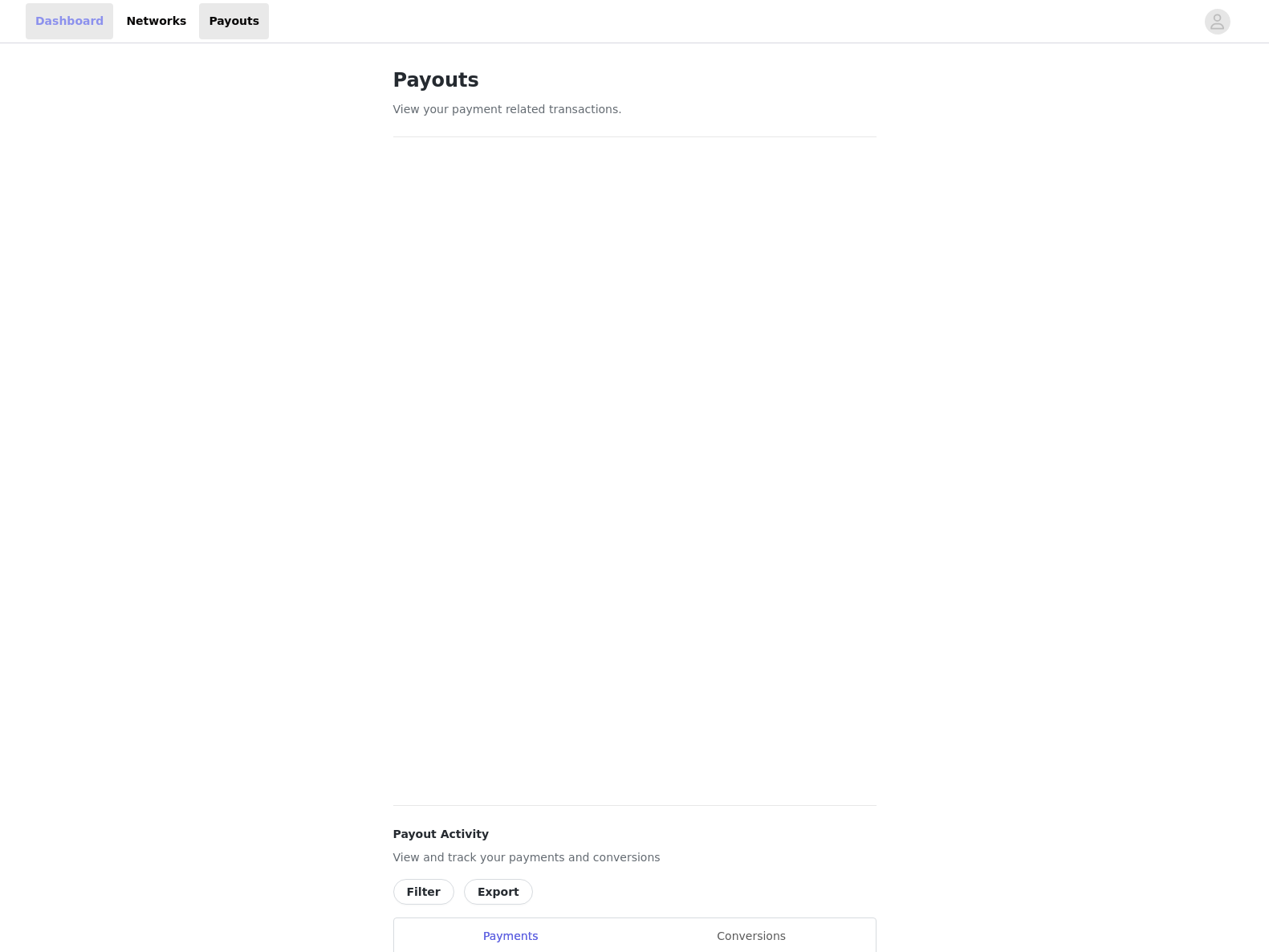
click at [64, 25] on link "Dashboard" at bounding box center [69, 21] width 87 height 36
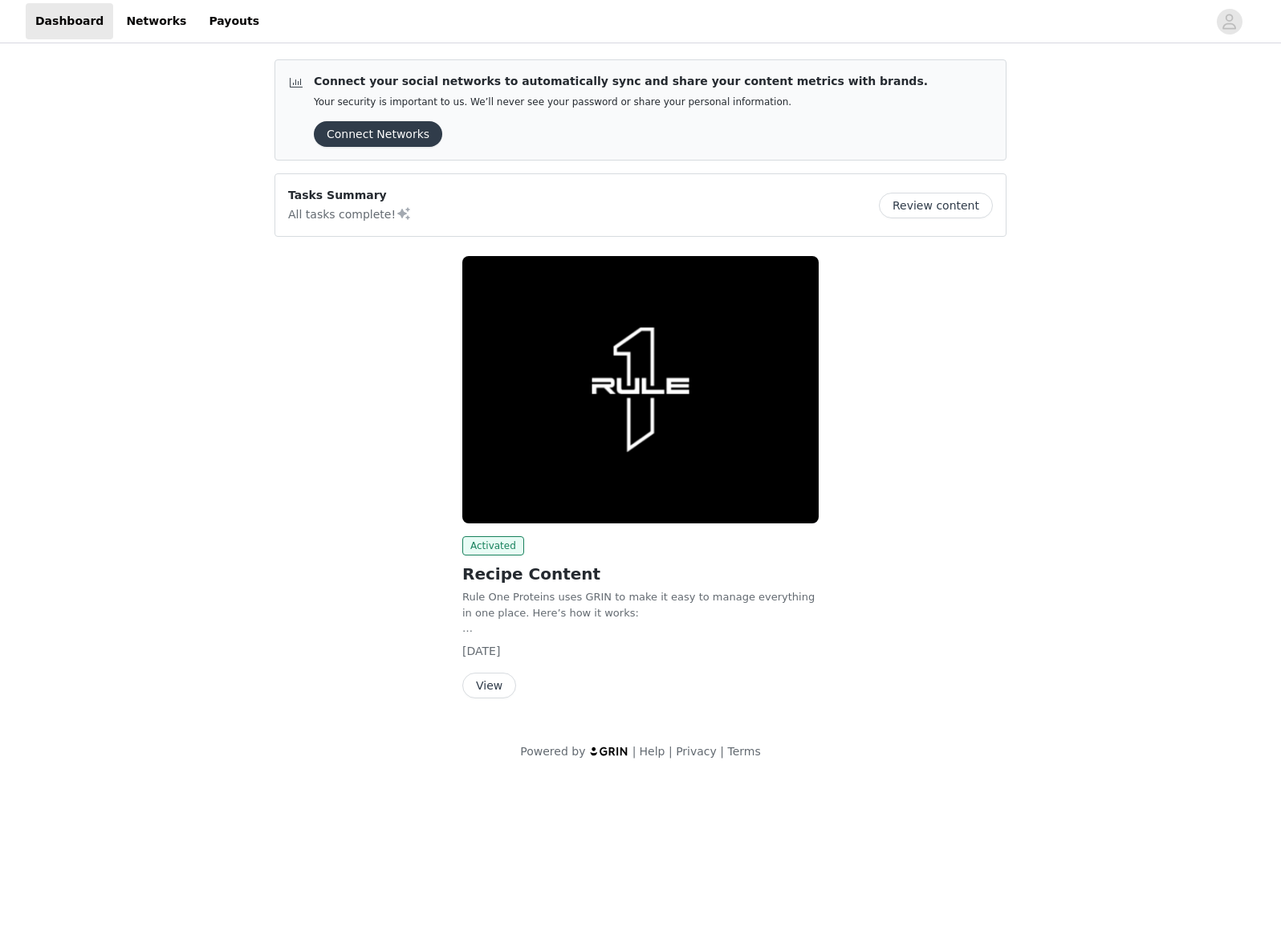
click at [487, 685] on button "View" at bounding box center [488, 685] width 54 height 26
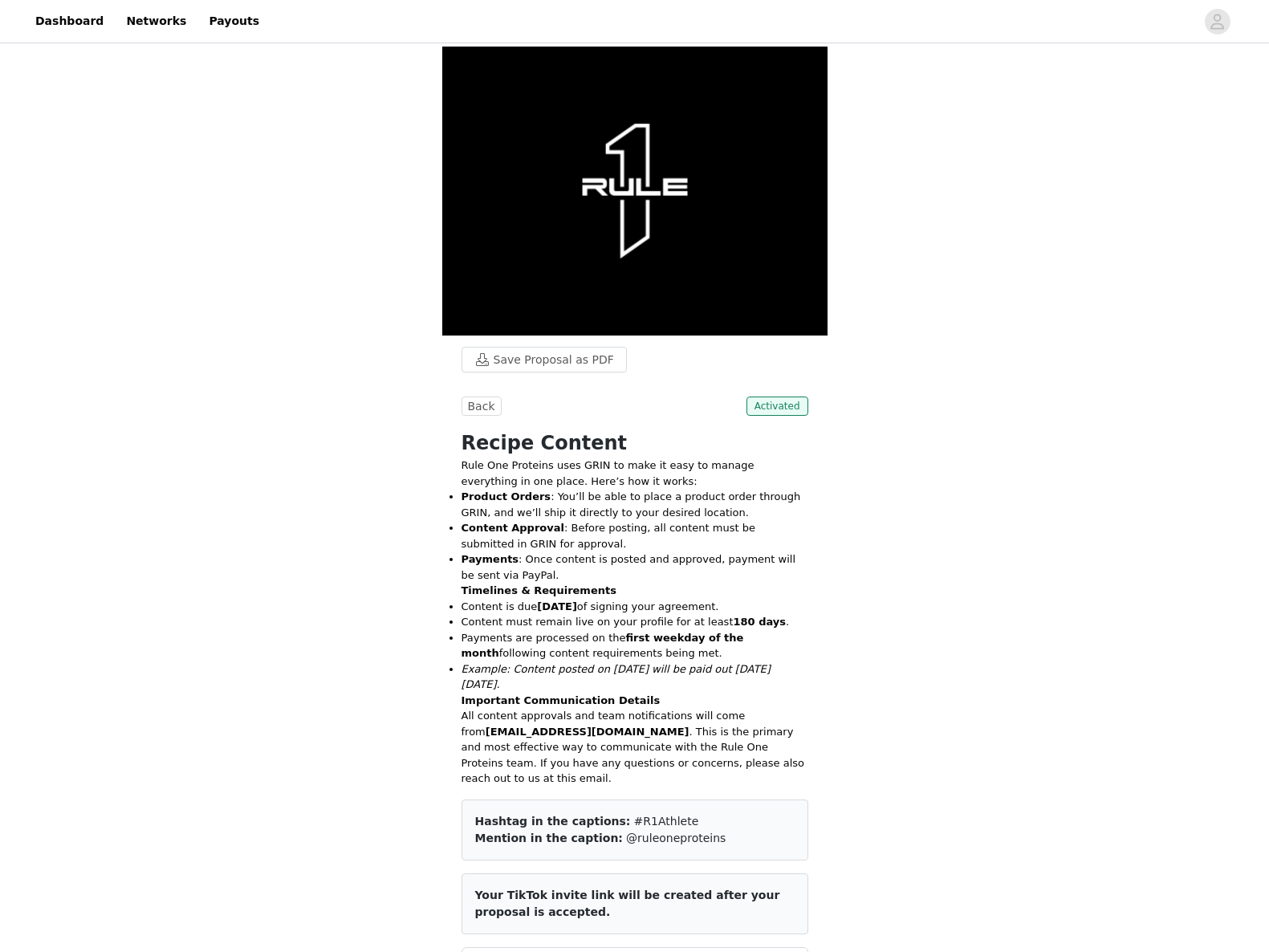
scroll to position [801, 0]
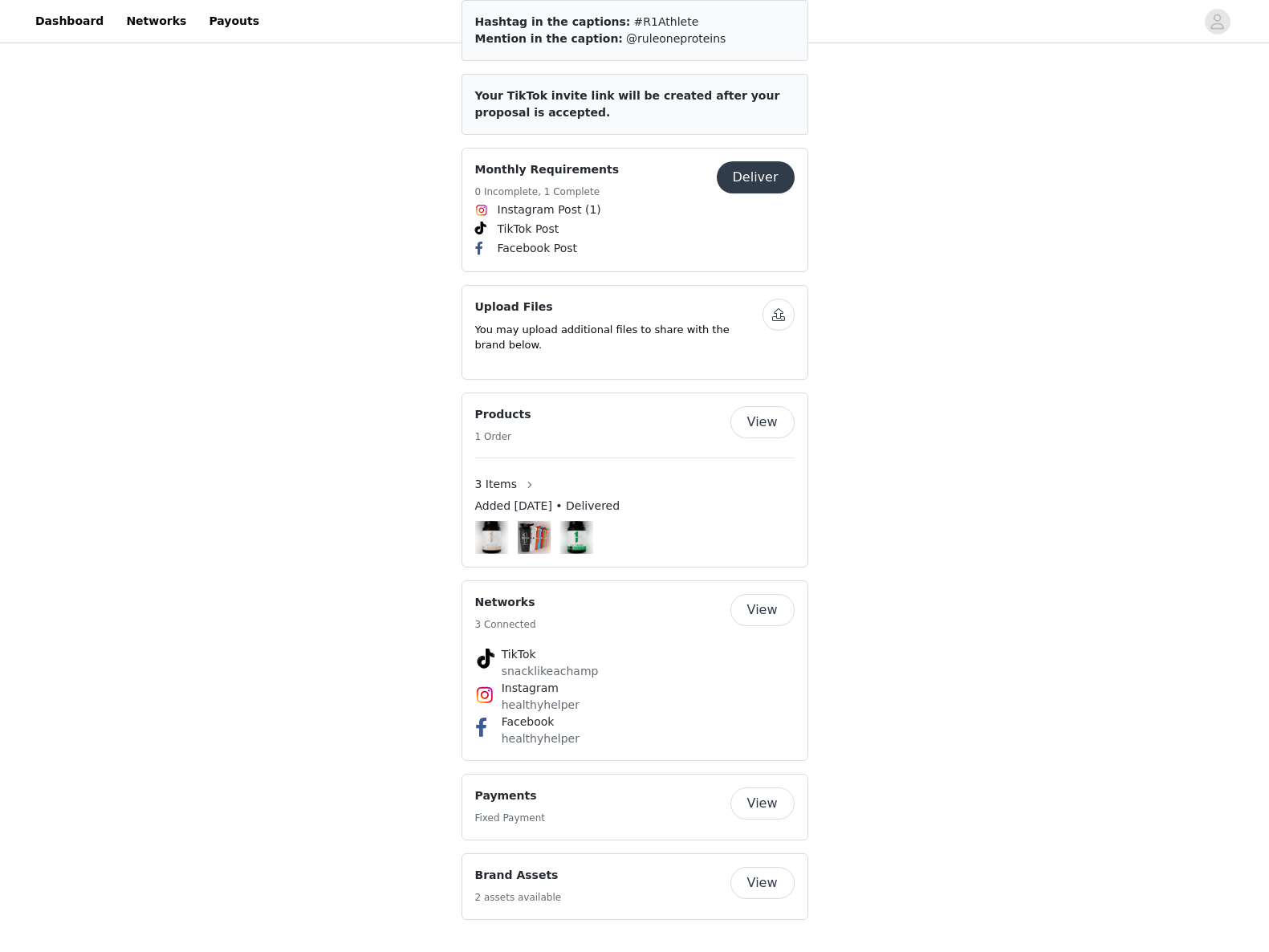
click at [755, 798] on button "View" at bounding box center [762, 803] width 64 height 32
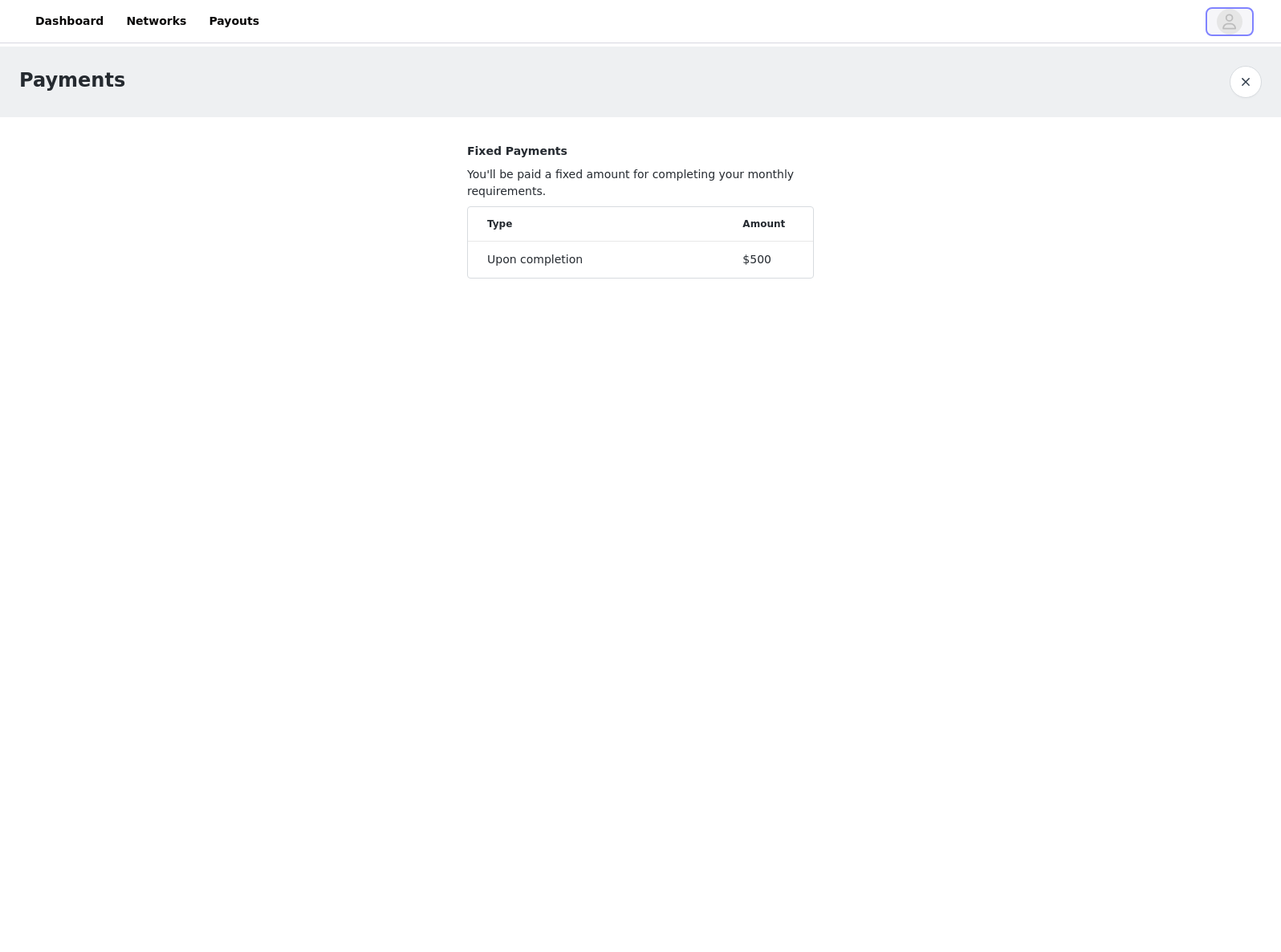
click at [1225, 15] on icon "avatar" at bounding box center [1228, 21] width 15 height 26
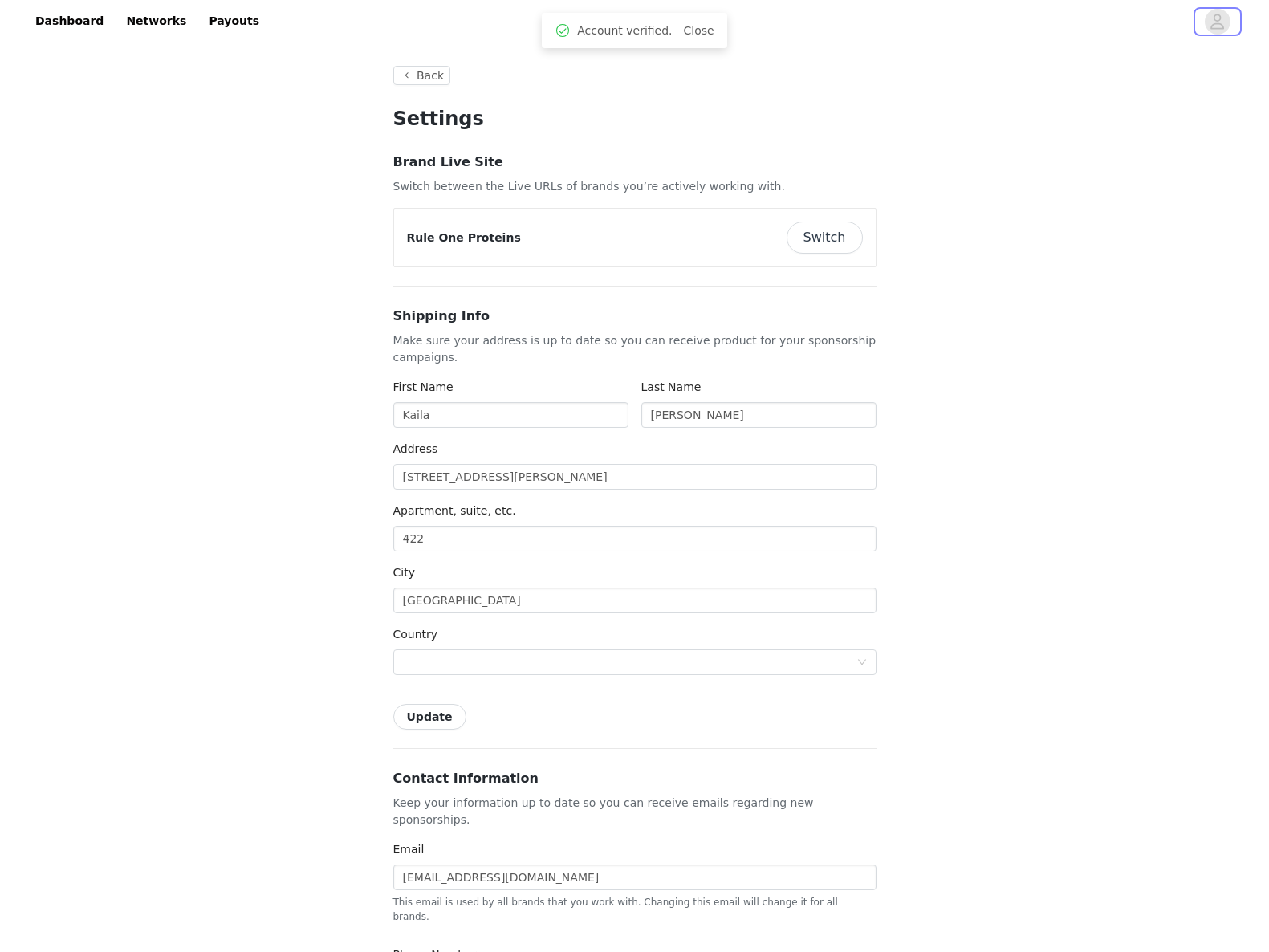
type input "+1 (United States)"
click at [429, 66] on button "Back" at bounding box center [422, 76] width 58 height 19
click at [431, 77] on button "Back" at bounding box center [422, 76] width 58 height 19
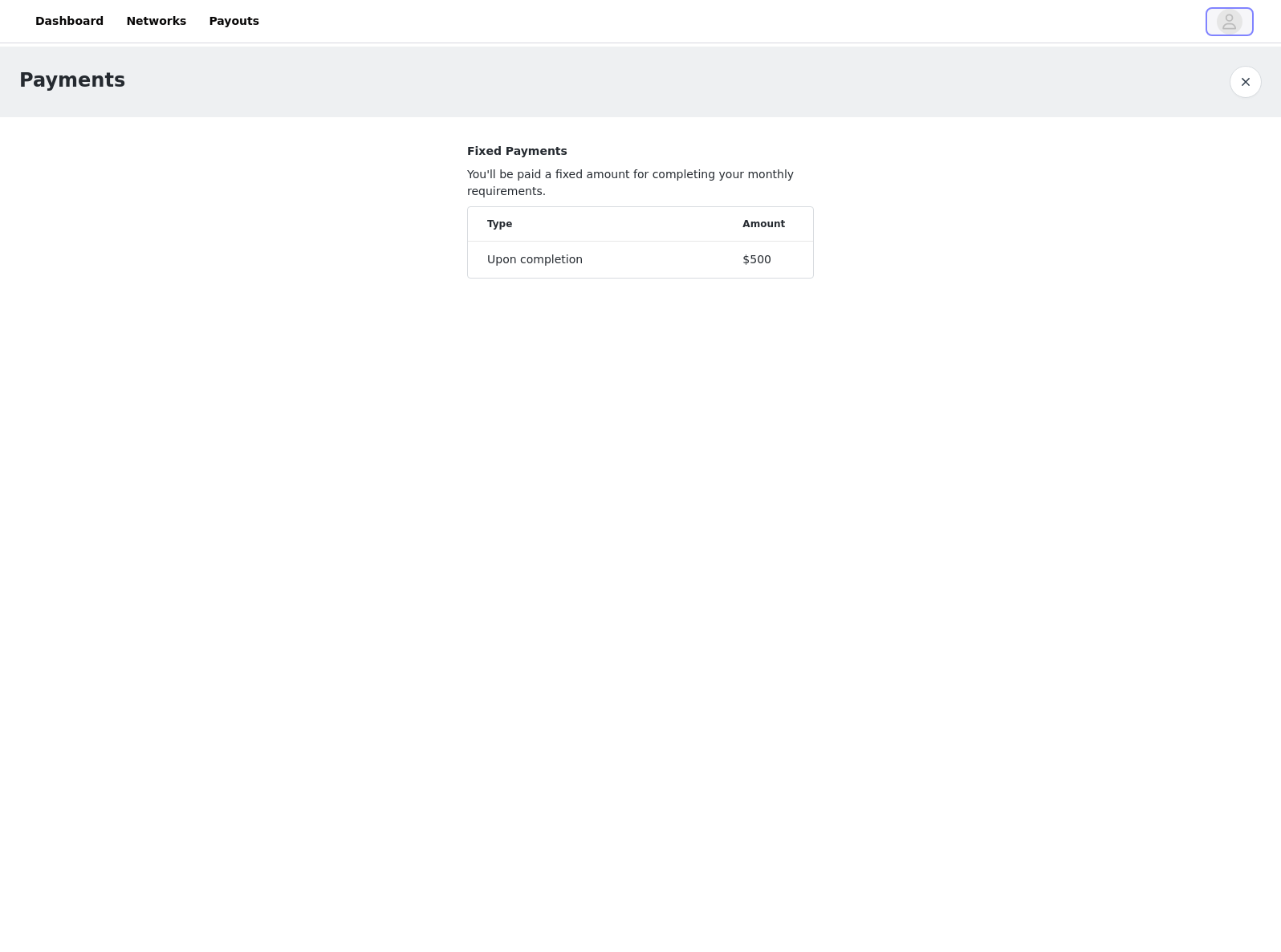
click at [1237, 21] on icon "avatar" at bounding box center [1228, 21] width 15 height 26
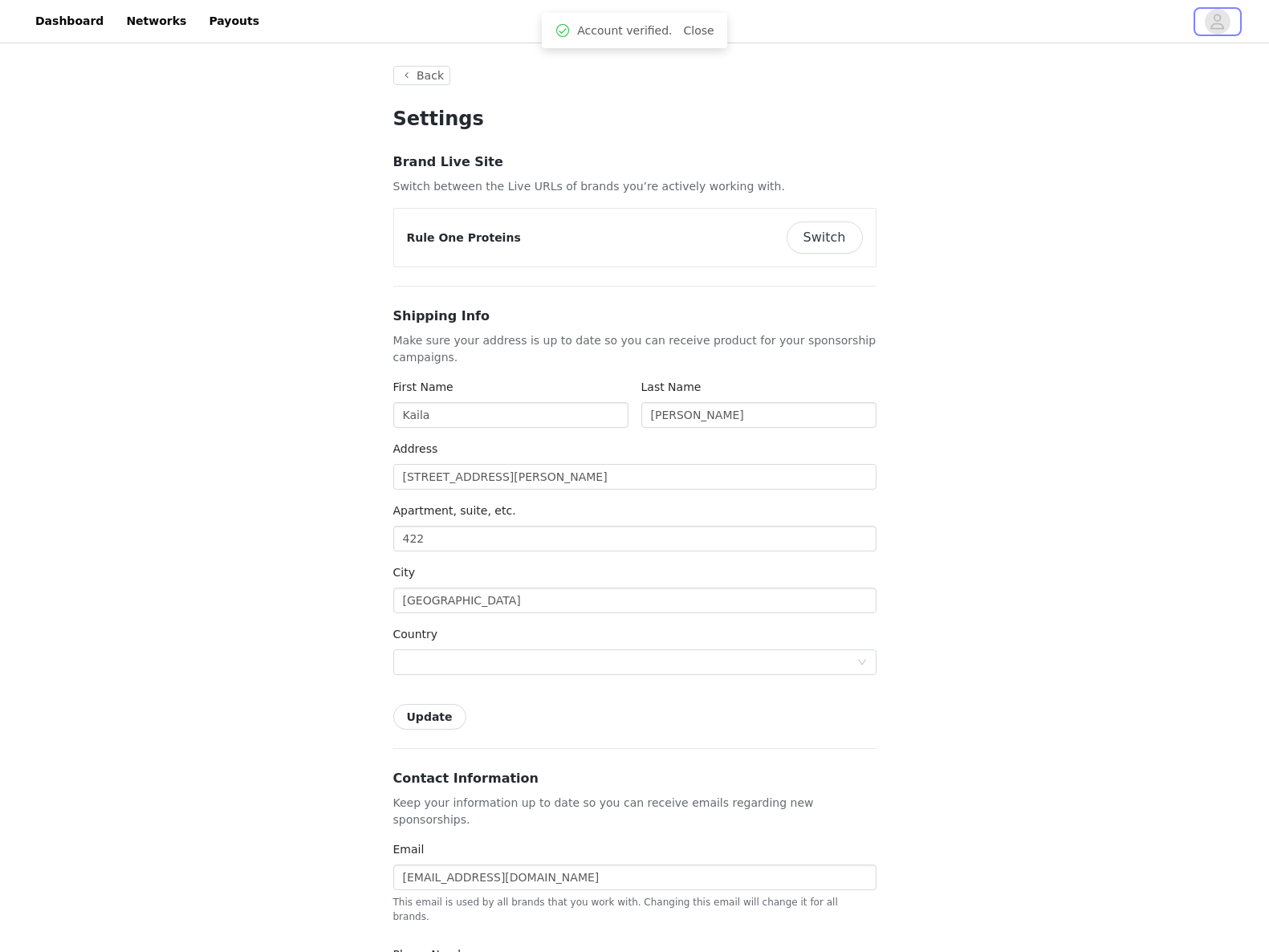
type input "+1 (United States)"
click at [269, 16] on div at bounding box center [732, 21] width 927 height 36
click at [219, 22] on link "Payouts" at bounding box center [233, 21] width 70 height 36
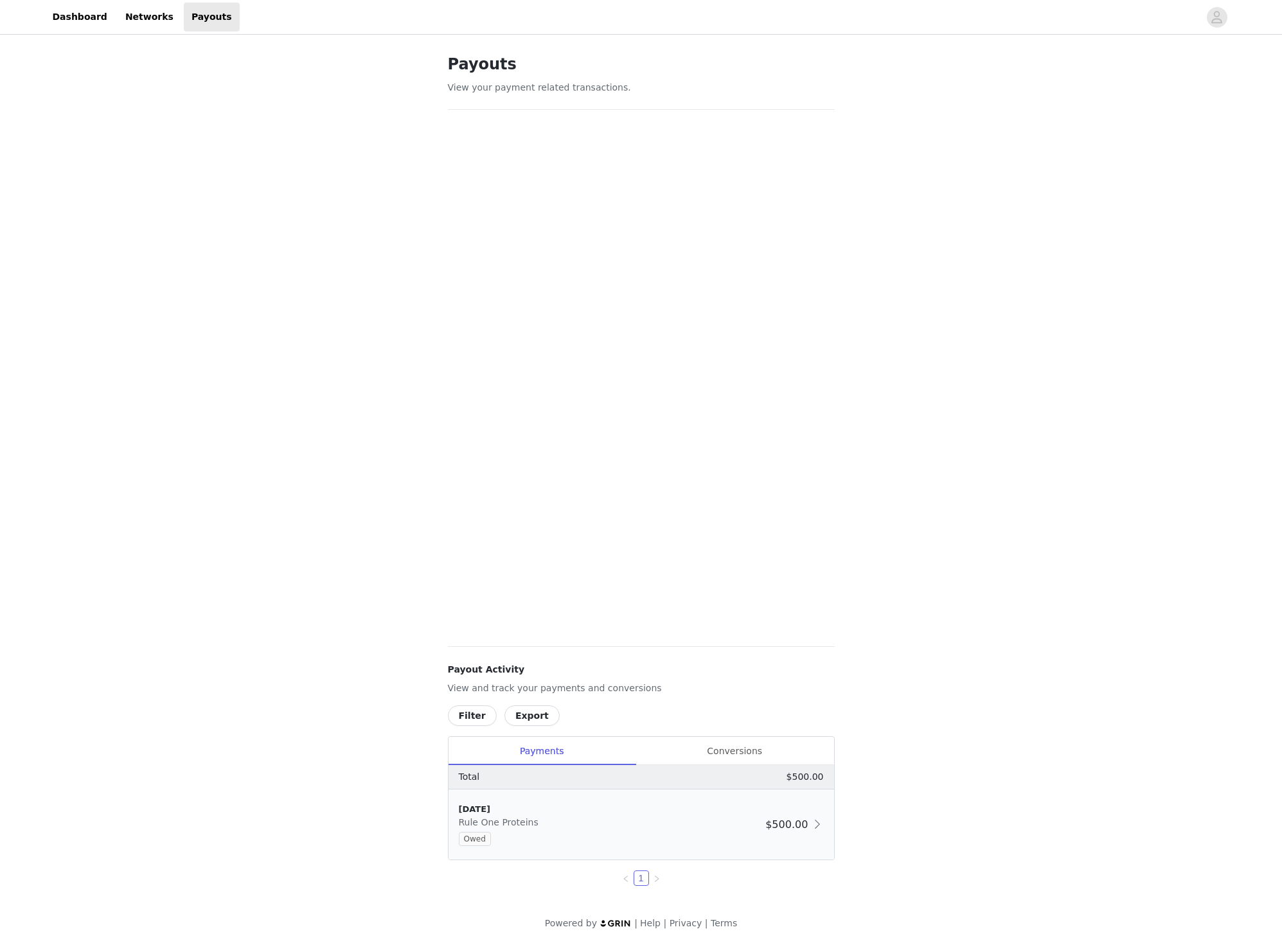
click at [818, 761] on span at bounding box center [817, 824] width 13 height 15
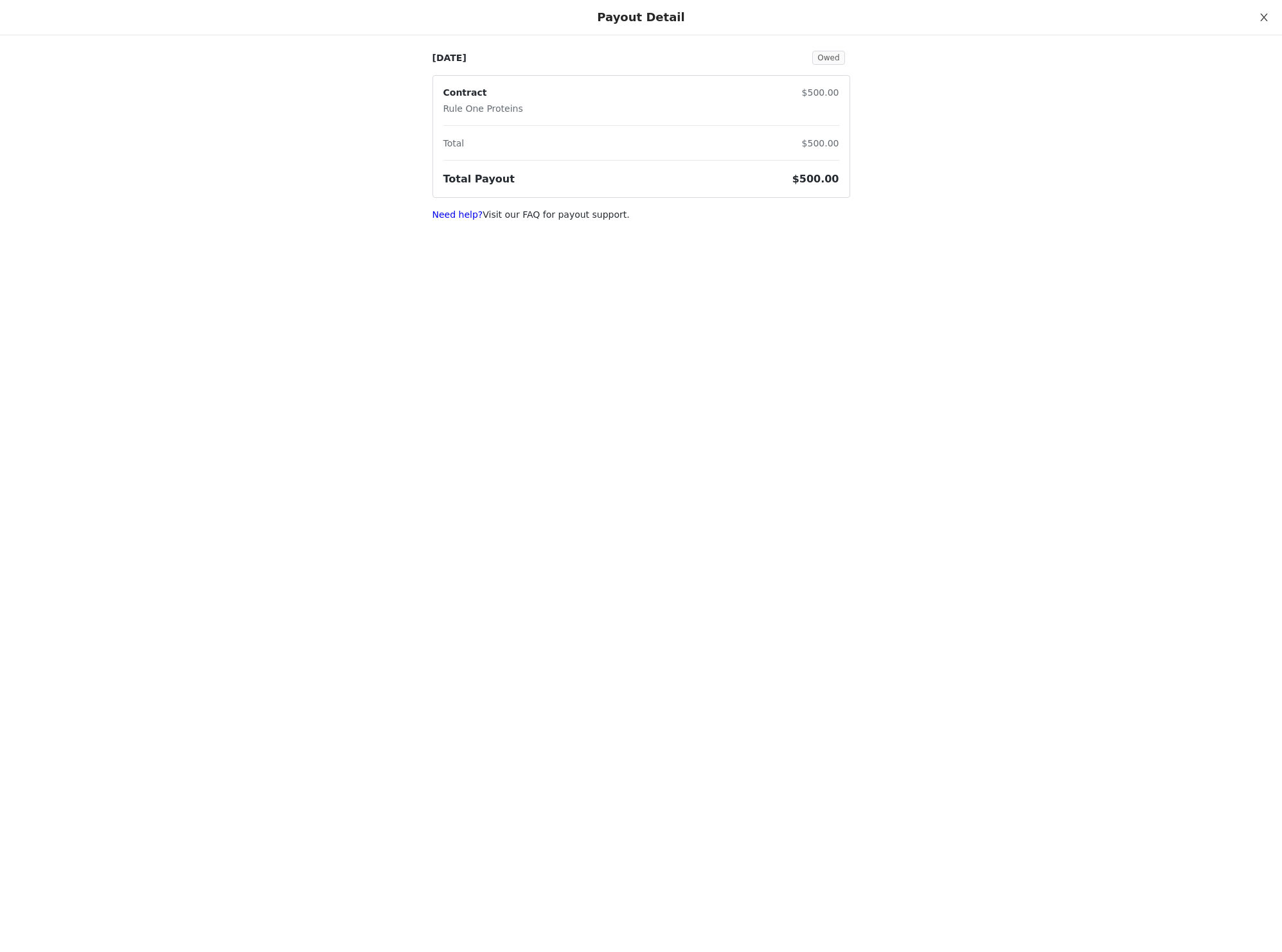
click at [1025, 13] on icon "icon: close" at bounding box center [1264, 17] width 11 height 11
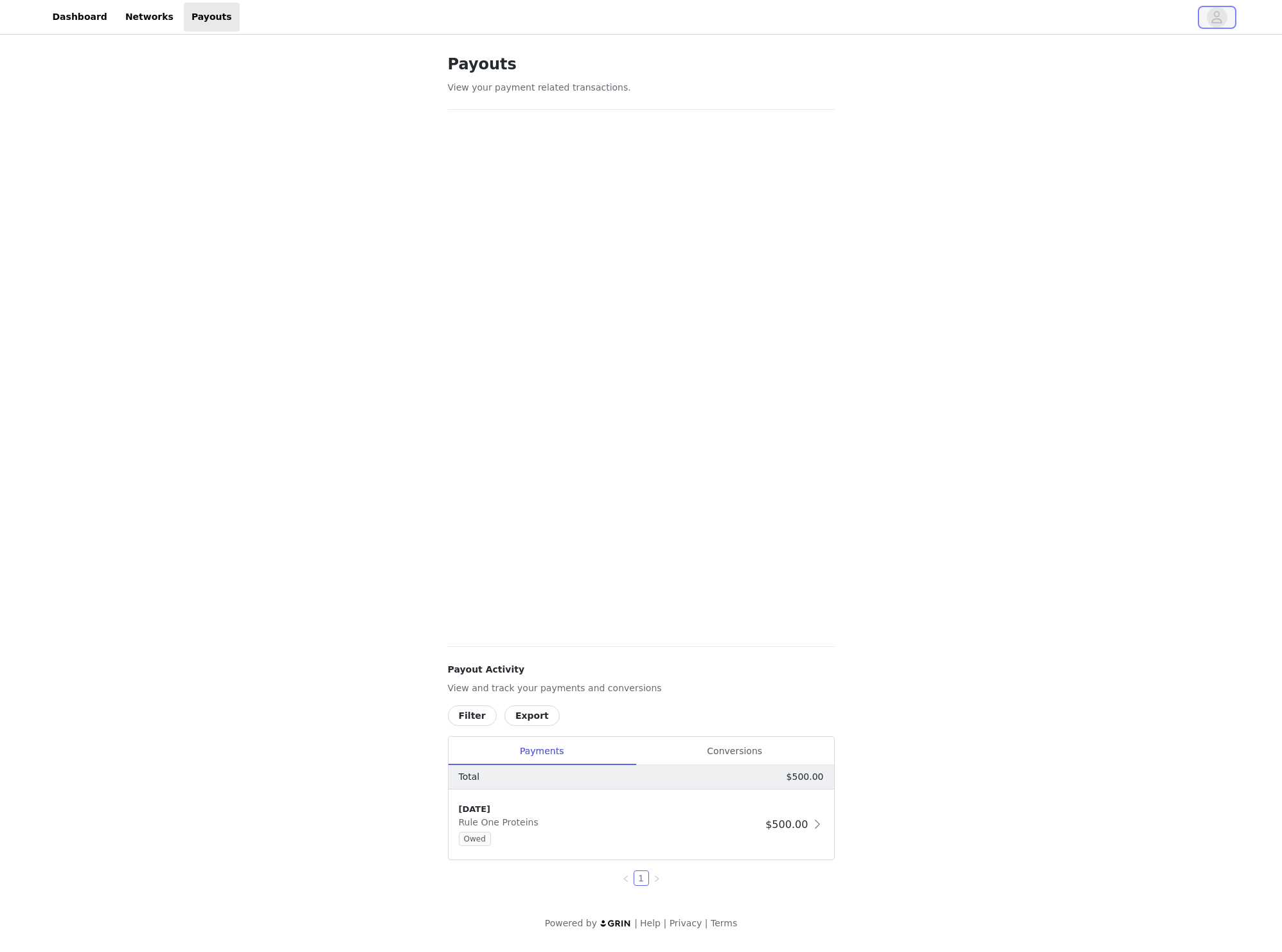
click at [1216, 18] on icon "avatar" at bounding box center [1217, 17] width 11 height 12
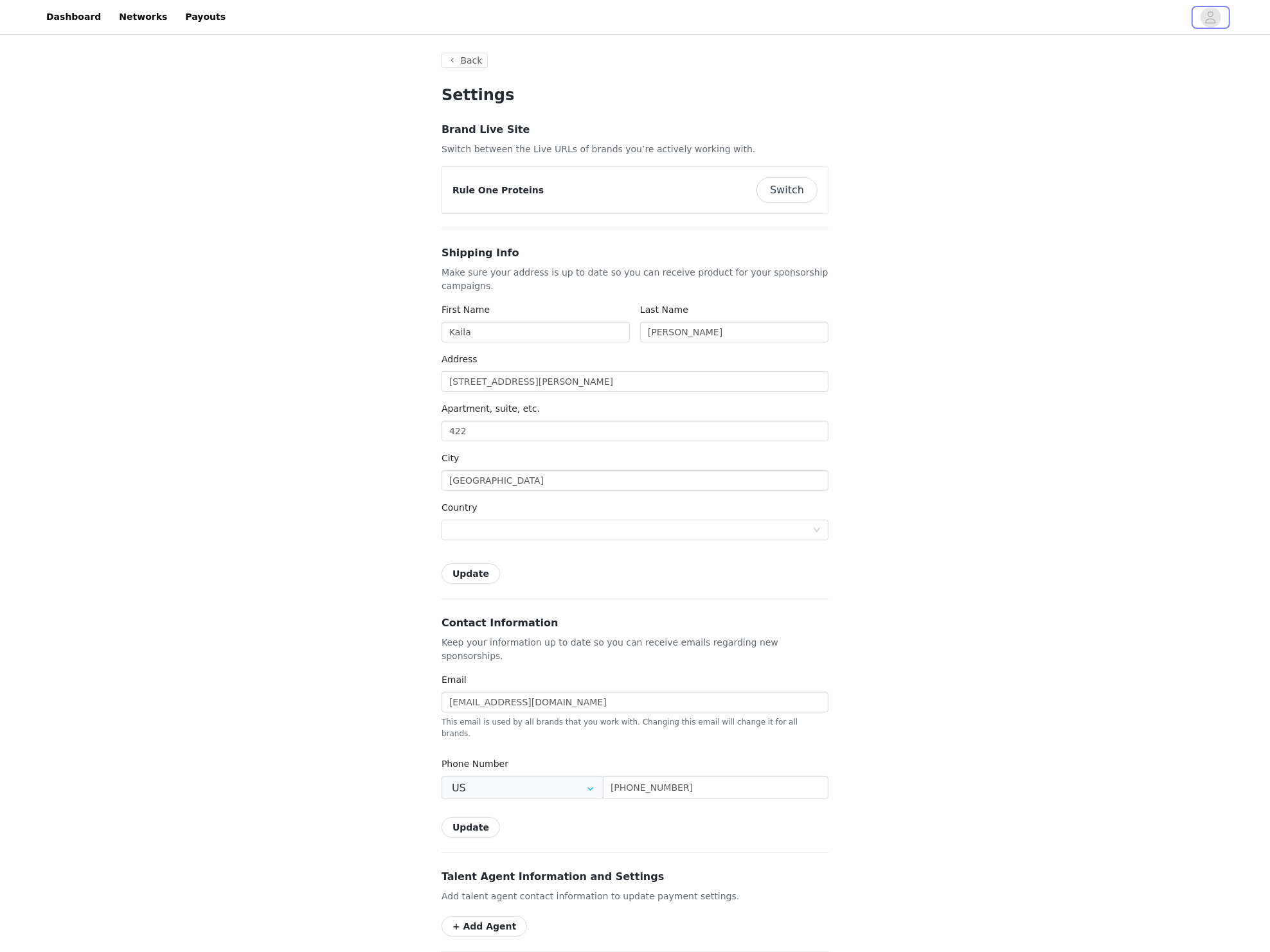
type input "+1 (United States)"
click at [473, 68] on button "Back" at bounding box center [465, 61] width 46 height 15
click at [475, 60] on button "Back" at bounding box center [465, 61] width 46 height 15
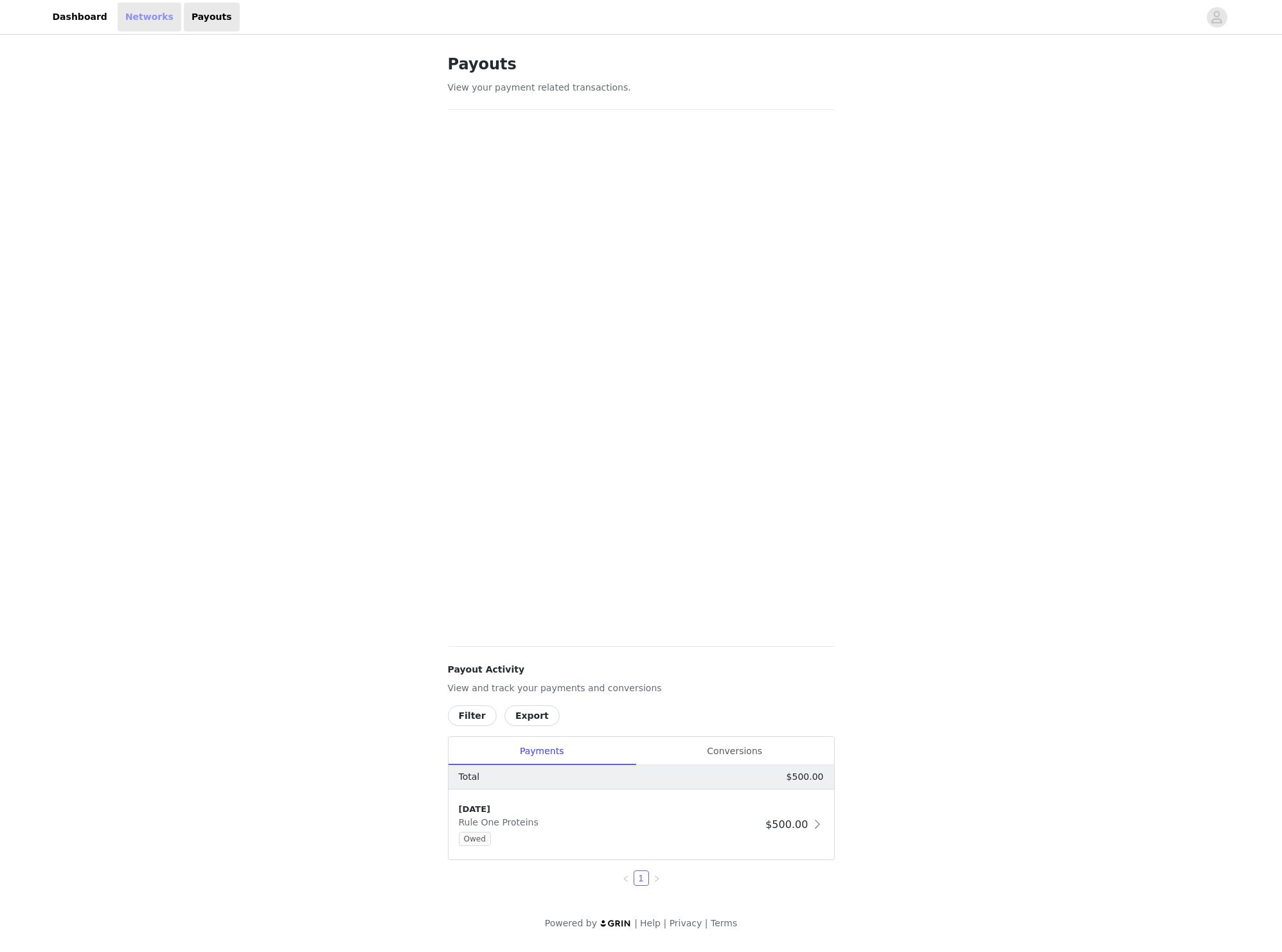
click at [135, 15] on link "Networks" at bounding box center [149, 17] width 63 height 29
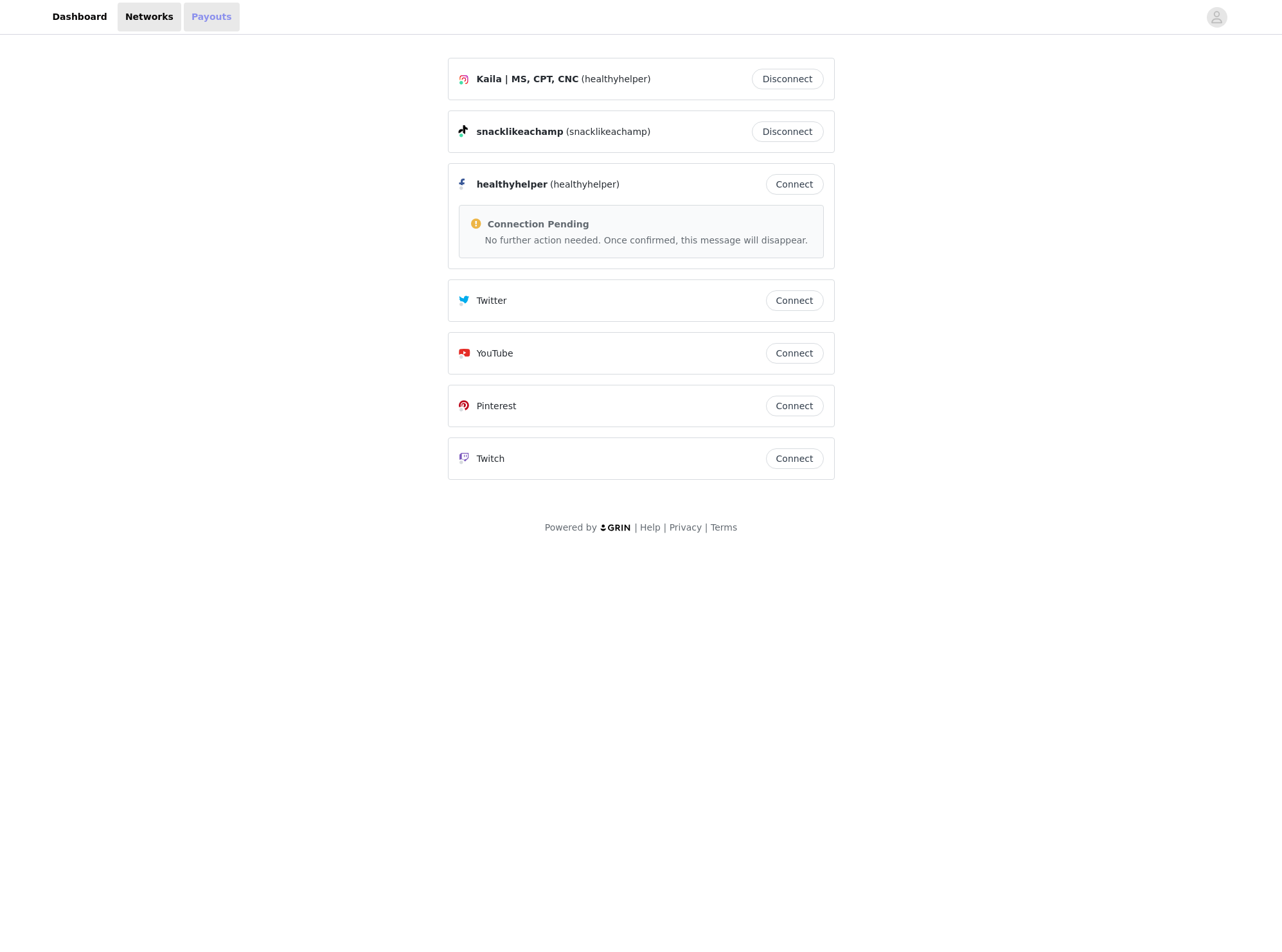
click at [198, 13] on link "Payouts" at bounding box center [211, 17] width 56 height 29
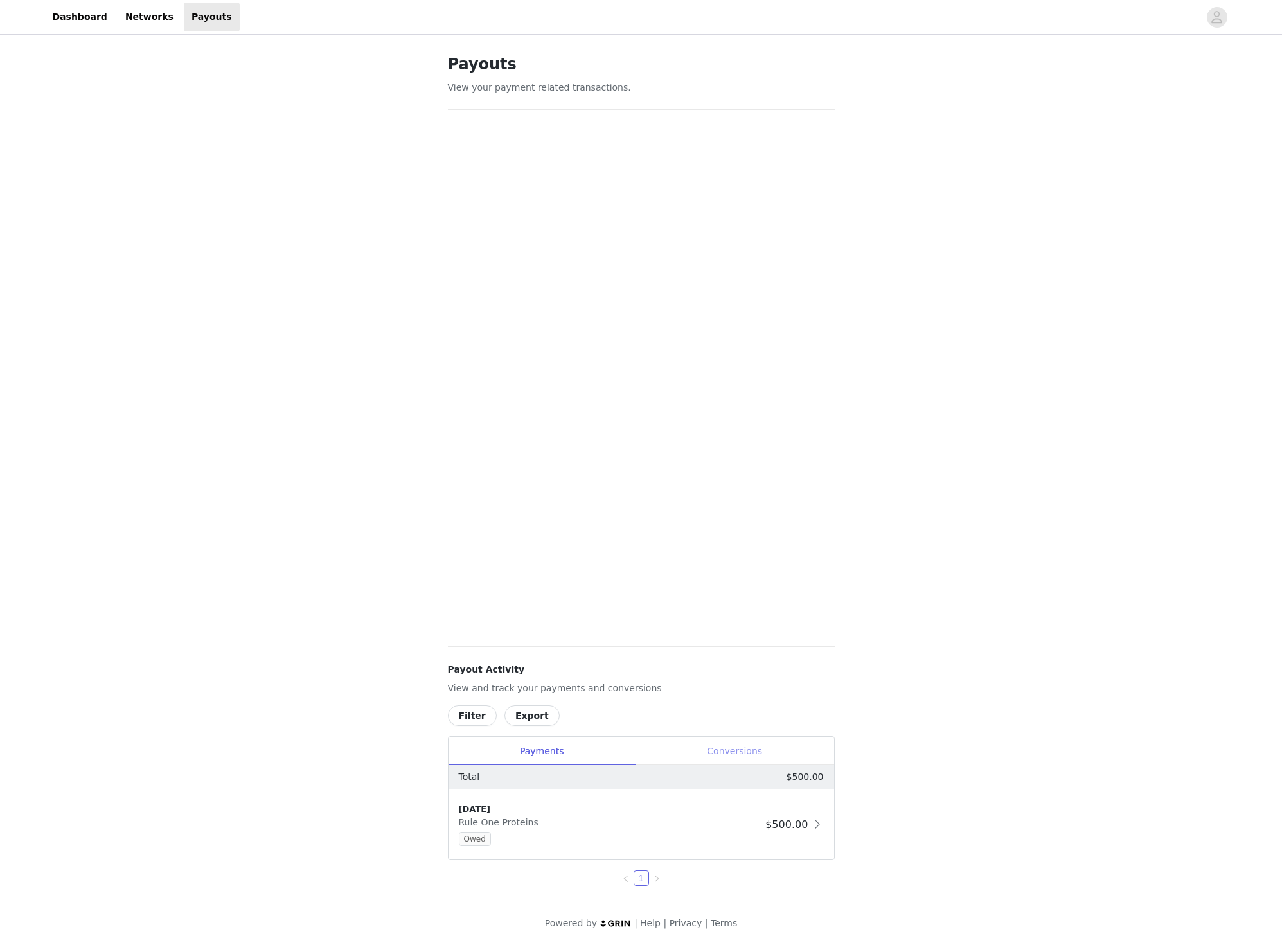
click at [750, 749] on div "Conversions" at bounding box center [735, 751] width 199 height 29
click at [562, 748] on div "Payments" at bounding box center [542, 751] width 187 height 29
click at [583, 827] on div "10/1/25 Rule One Proteins Owed" at bounding box center [609, 824] width 302 height 43
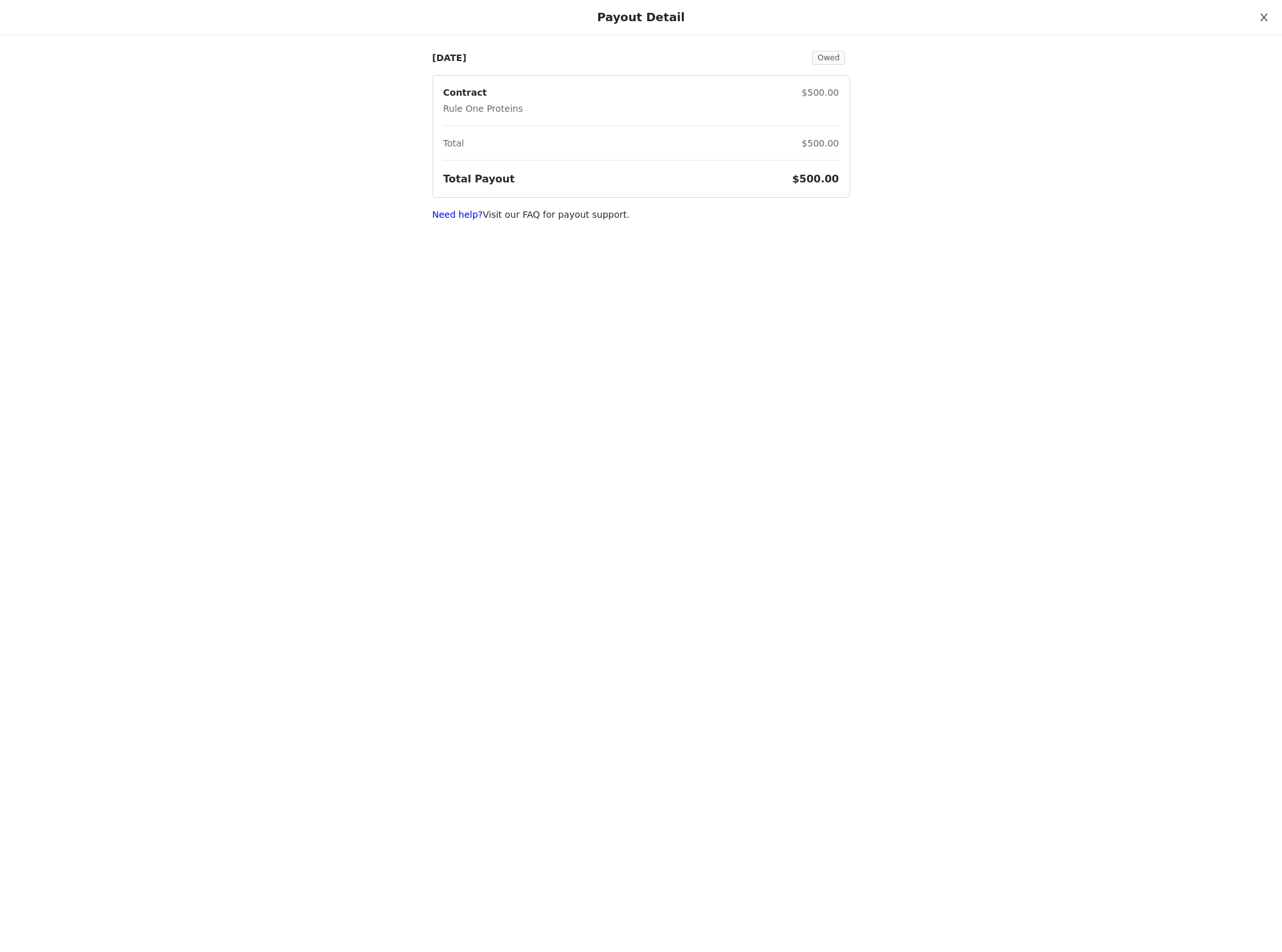
click at [1269, 17] on button "Close" at bounding box center [1264, 18] width 36 height 36
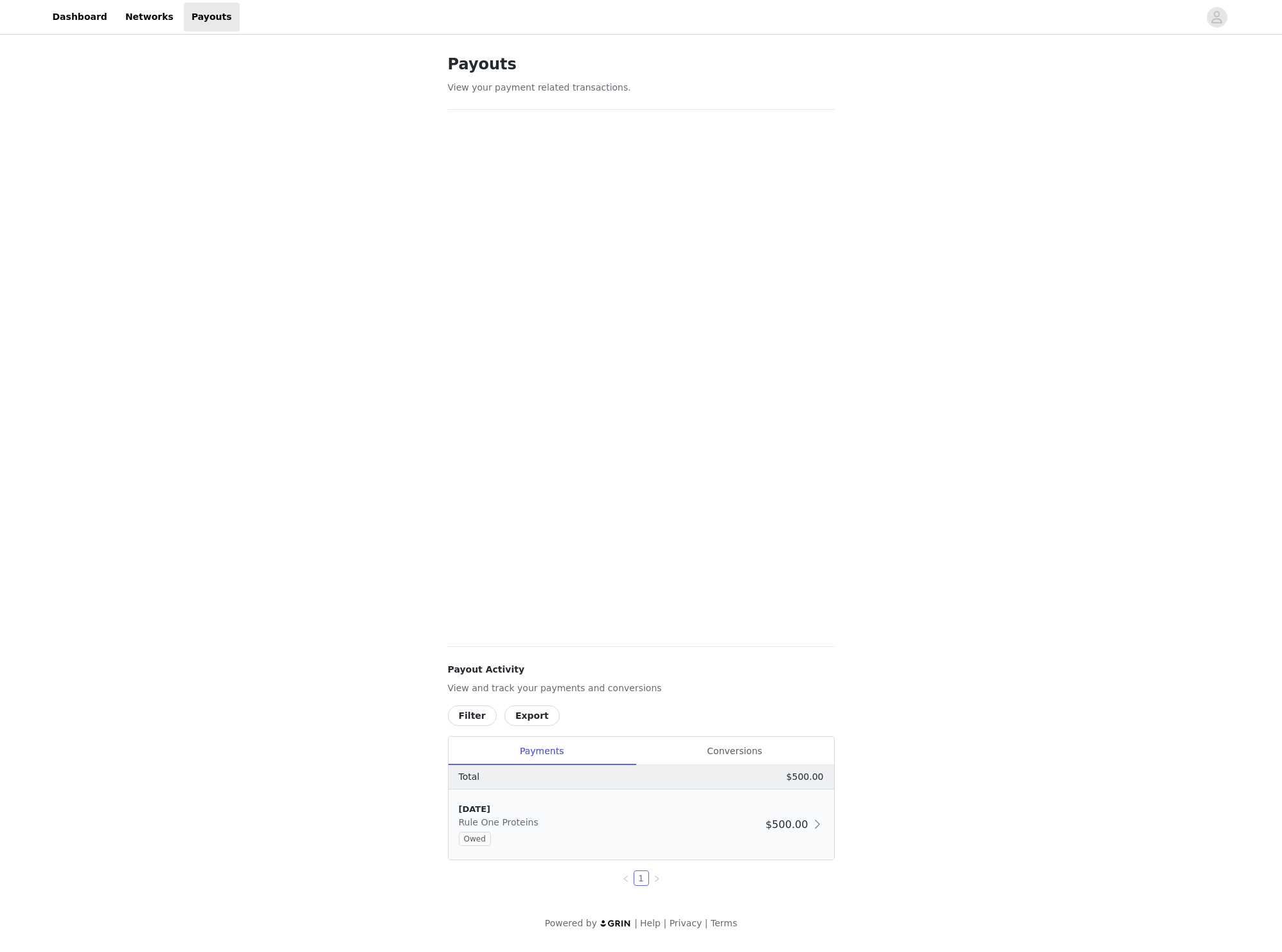
click at [646, 818] on div "10/1/25 Rule One Proteins Owed" at bounding box center [609, 824] width 302 height 43
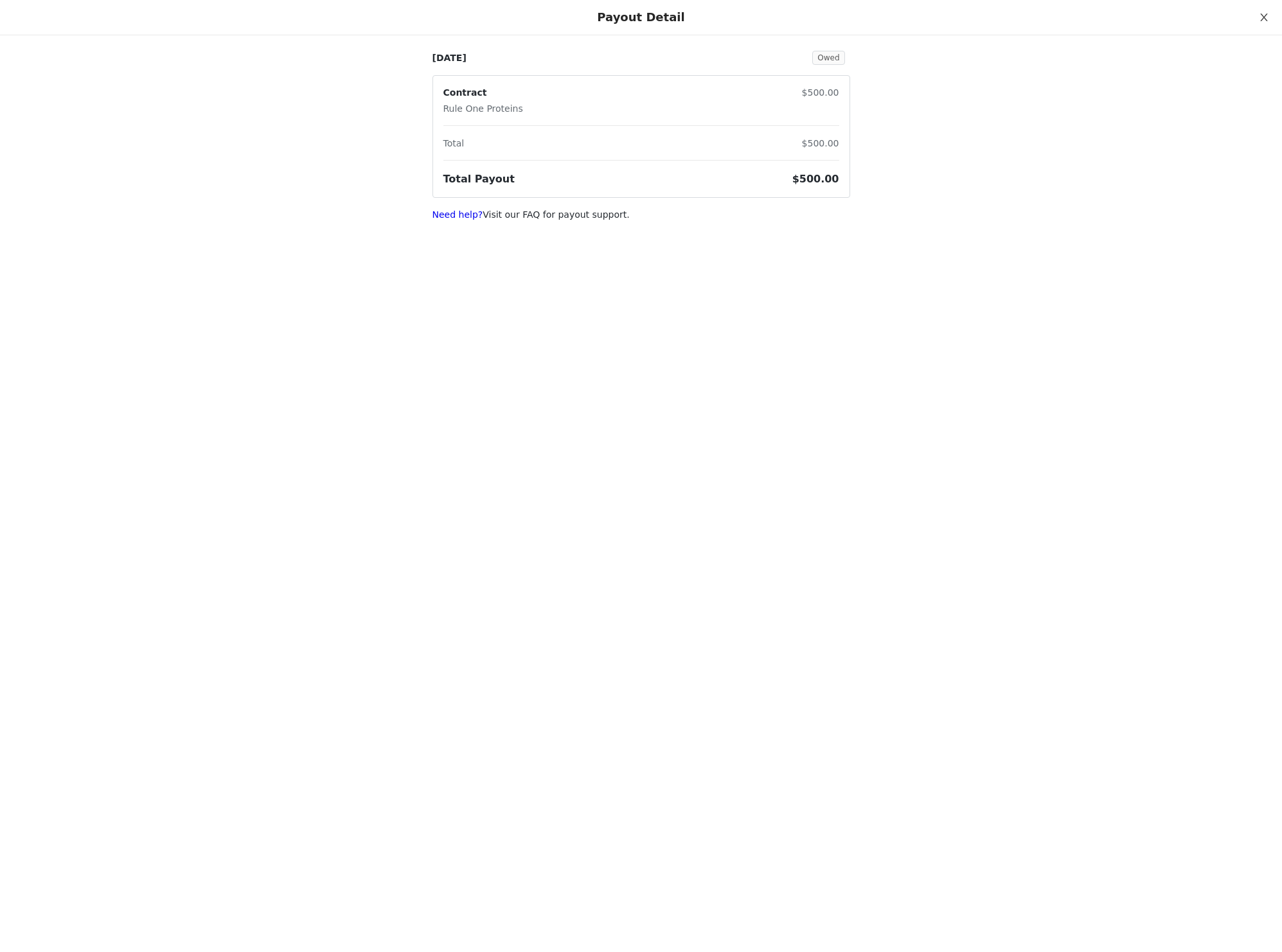
click at [1252, 11] on button "Close" at bounding box center [1264, 18] width 36 height 36
